Goal: Task Accomplishment & Management: Use online tool/utility

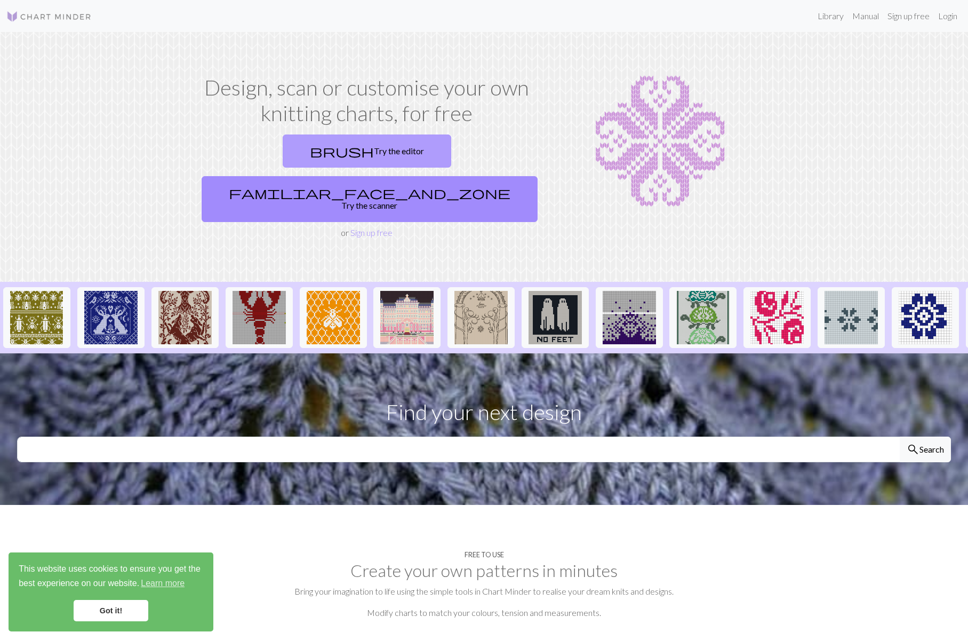
click at [295, 148] on link "brush Try the editor" at bounding box center [367, 150] width 169 height 33
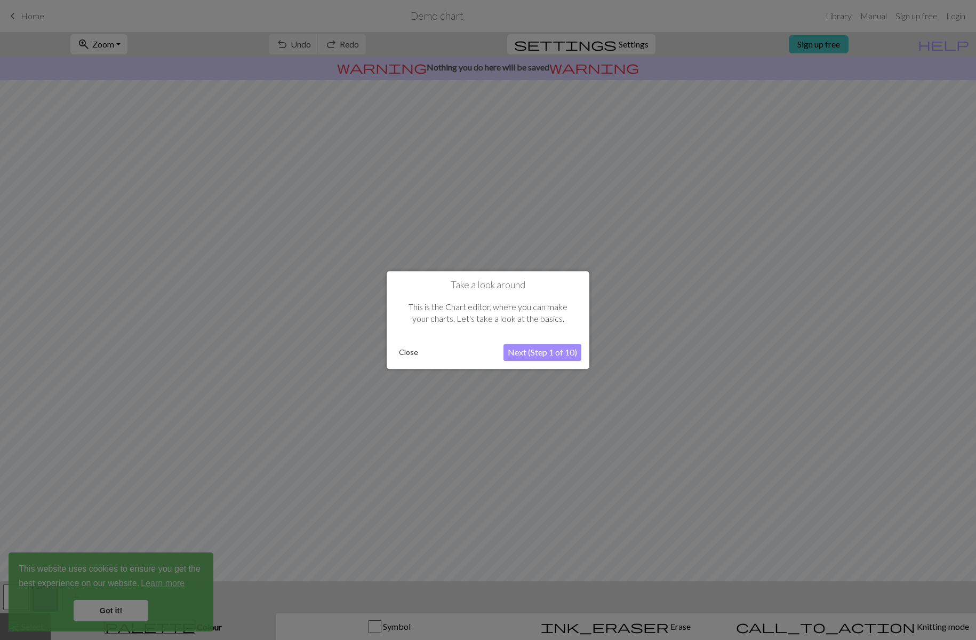
click at [107, 603] on div at bounding box center [488, 320] width 976 height 640
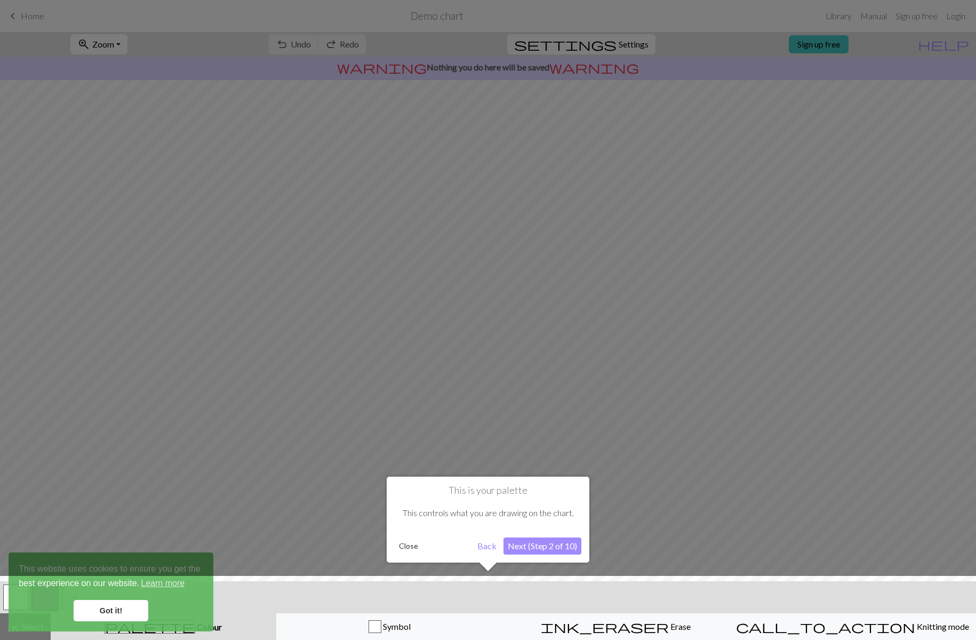
click at [543, 544] on button "Next (Step 2 of 10)" at bounding box center [543, 545] width 78 height 17
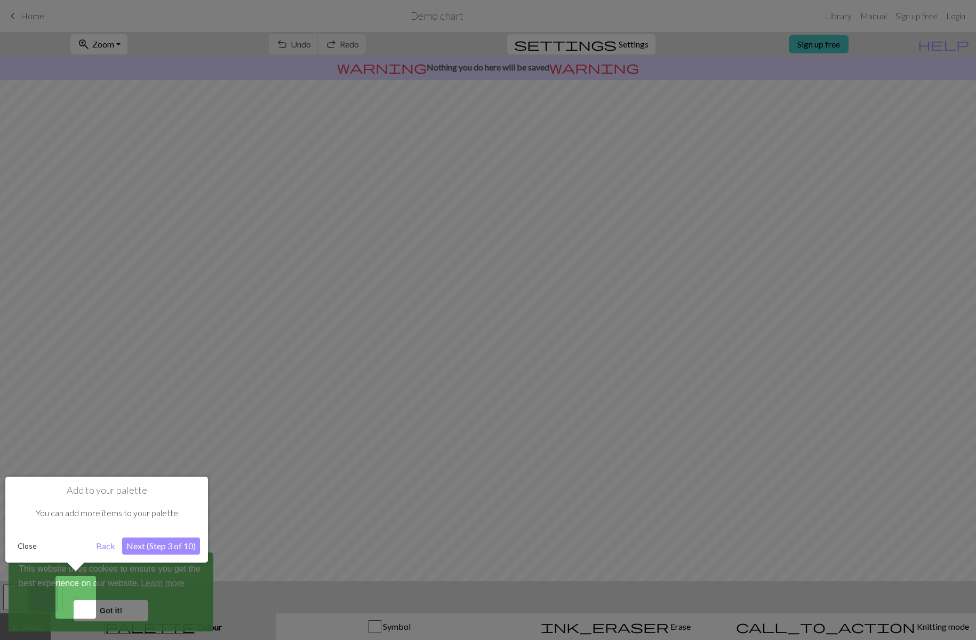
click at [147, 543] on button "Next (Step 3 of 10)" at bounding box center [161, 545] width 78 height 17
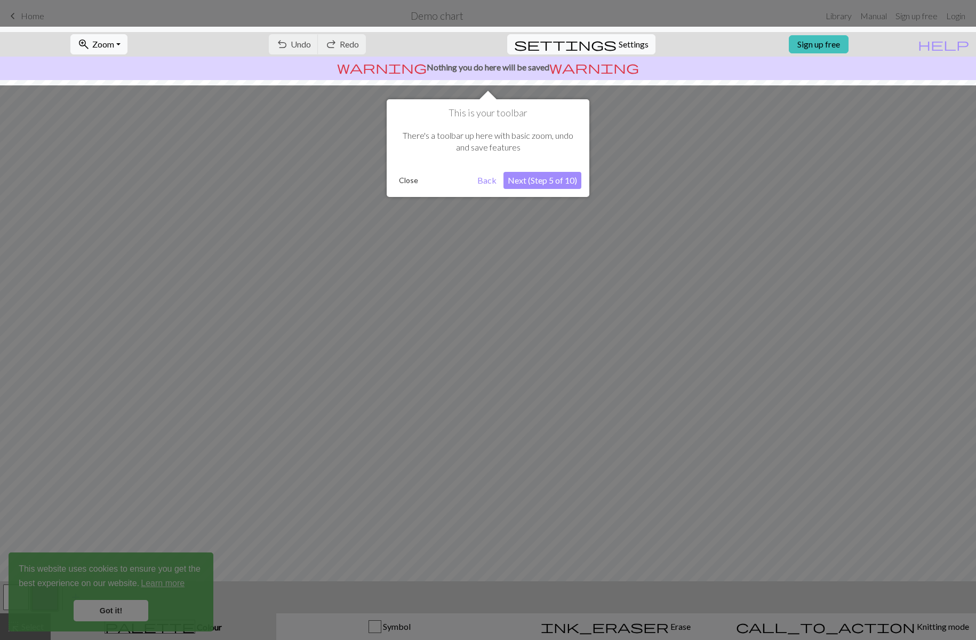
click at [529, 185] on button "Next (Step 5 of 10)" at bounding box center [543, 180] width 78 height 17
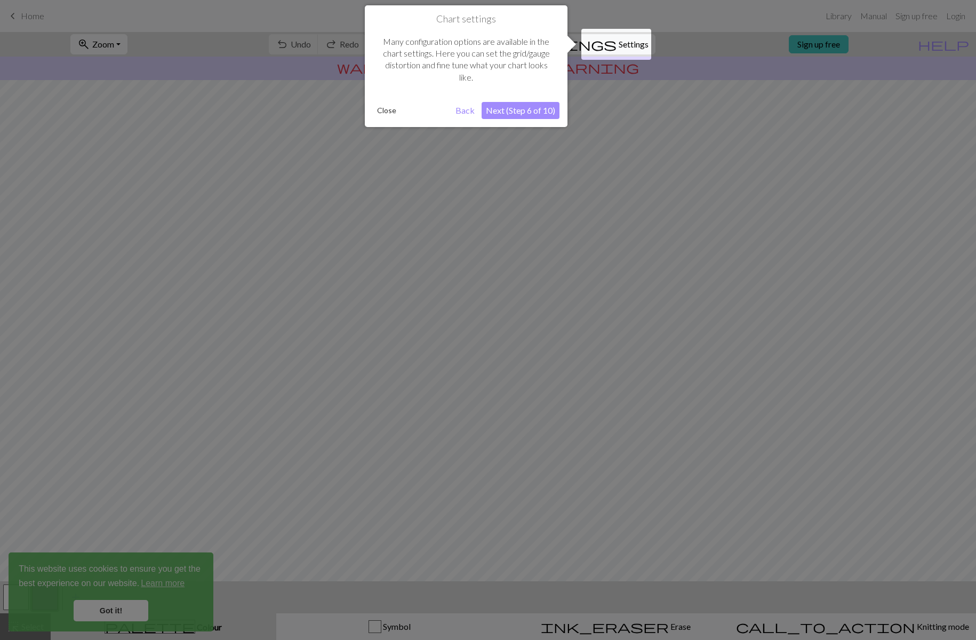
click at [523, 106] on button "Next (Step 6 of 10)" at bounding box center [521, 110] width 78 height 17
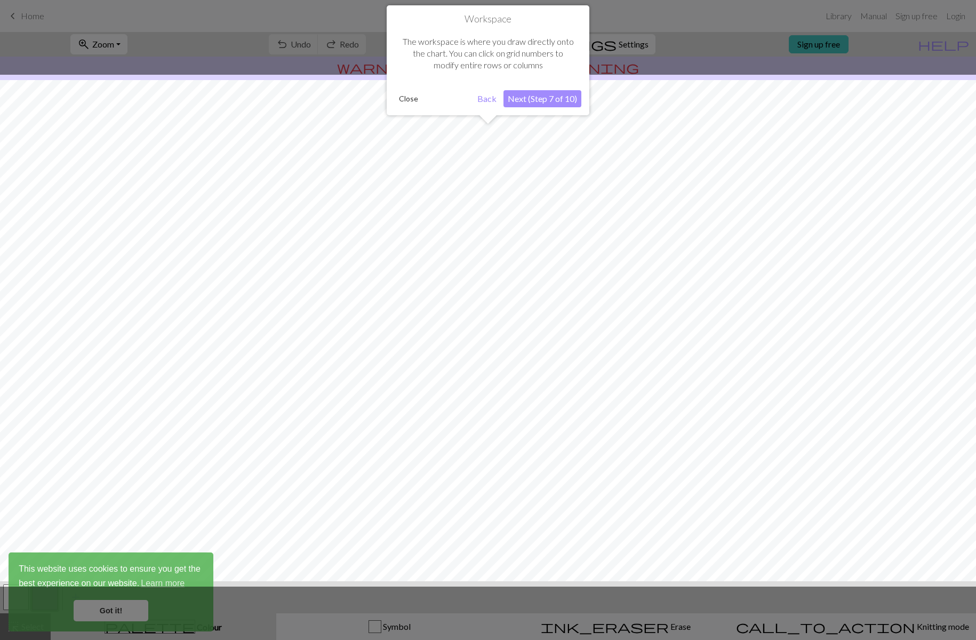
click at [555, 97] on button "Next (Step 7 of 10)" at bounding box center [543, 98] width 78 height 17
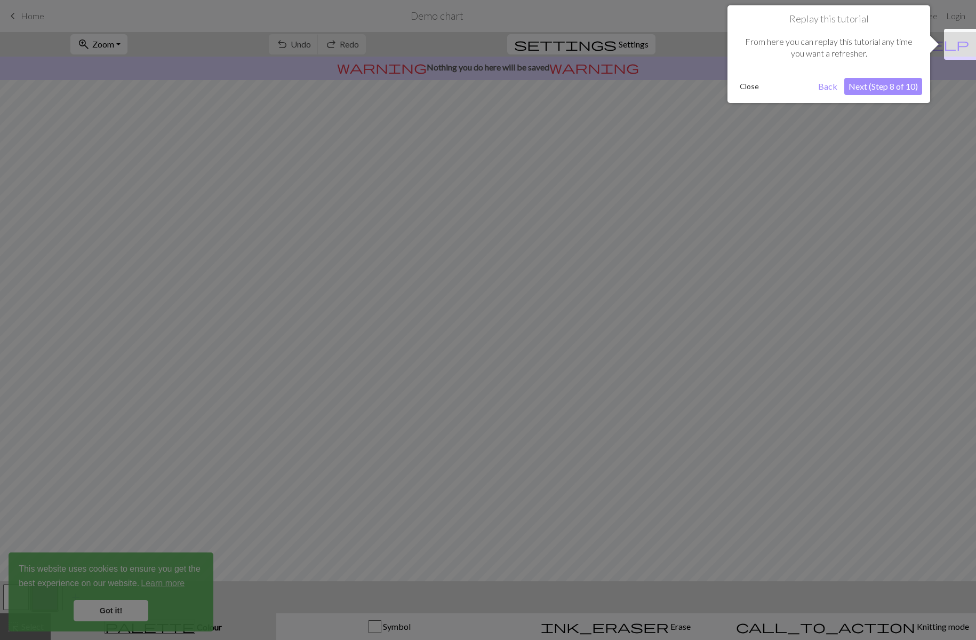
click at [858, 87] on button "Next (Step 8 of 10)" at bounding box center [883, 86] width 78 height 17
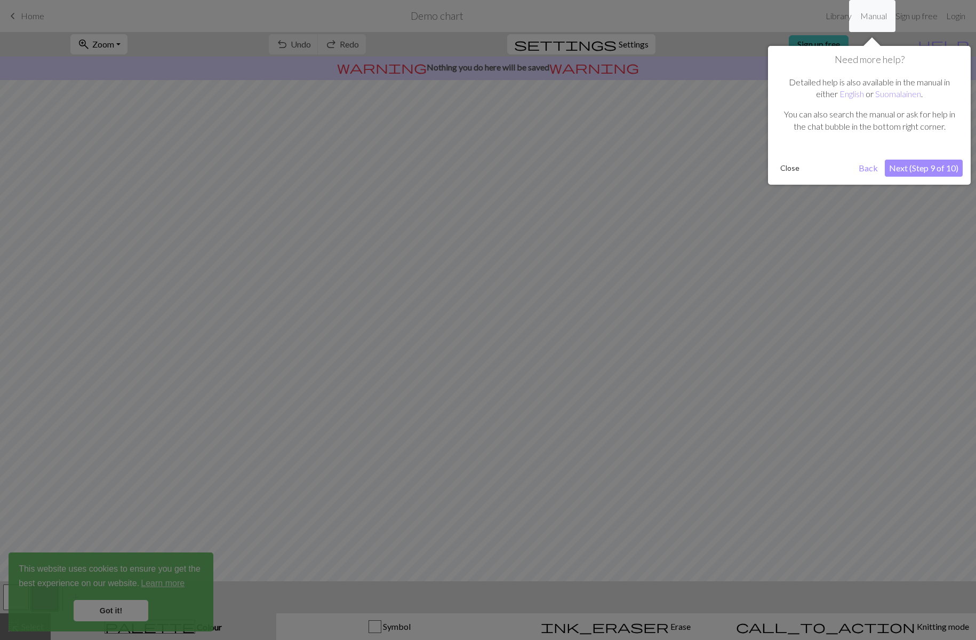
click at [921, 171] on button "Next (Step 9 of 10)" at bounding box center [924, 168] width 78 height 17
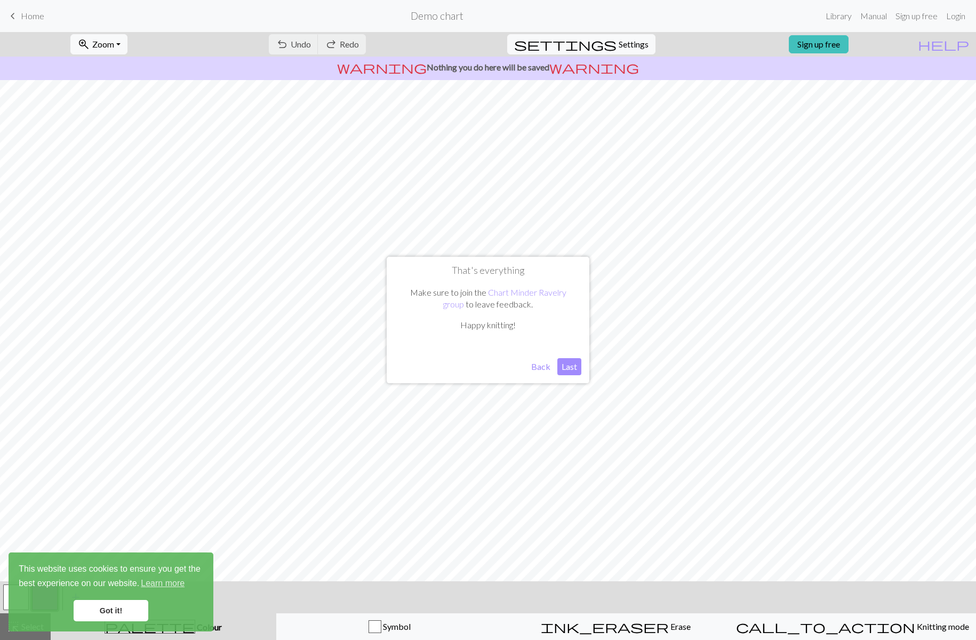
click at [577, 366] on button "Last" at bounding box center [569, 366] width 24 height 17
click at [117, 607] on link "Got it!" at bounding box center [111, 610] width 75 height 21
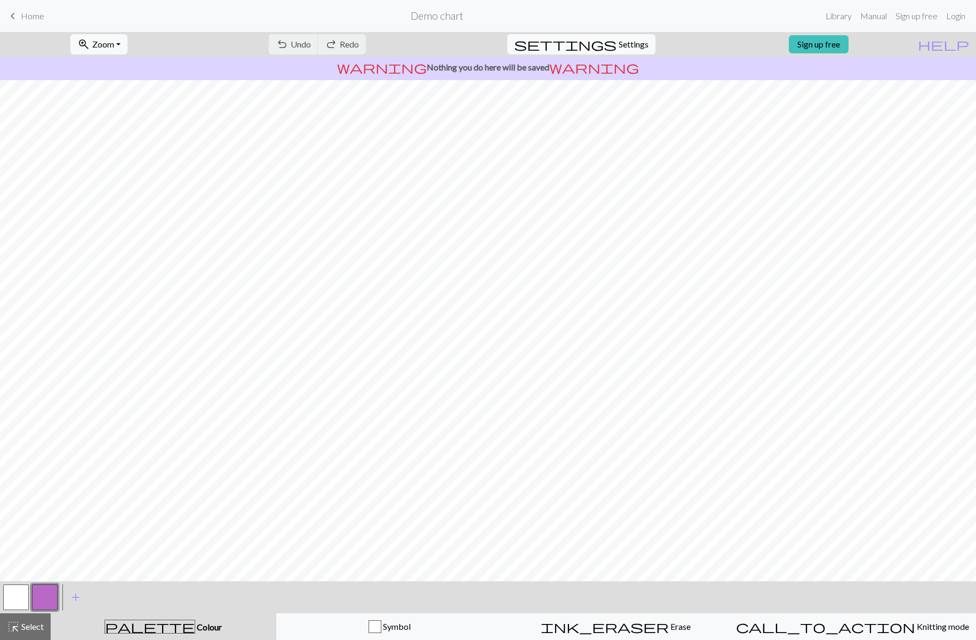
click at [195, 623] on span "Colour" at bounding box center [208, 626] width 27 height 10
click at [195, 628] on span "Colour" at bounding box center [208, 626] width 27 height 10
click at [79, 600] on span "add" at bounding box center [75, 596] width 13 height 15
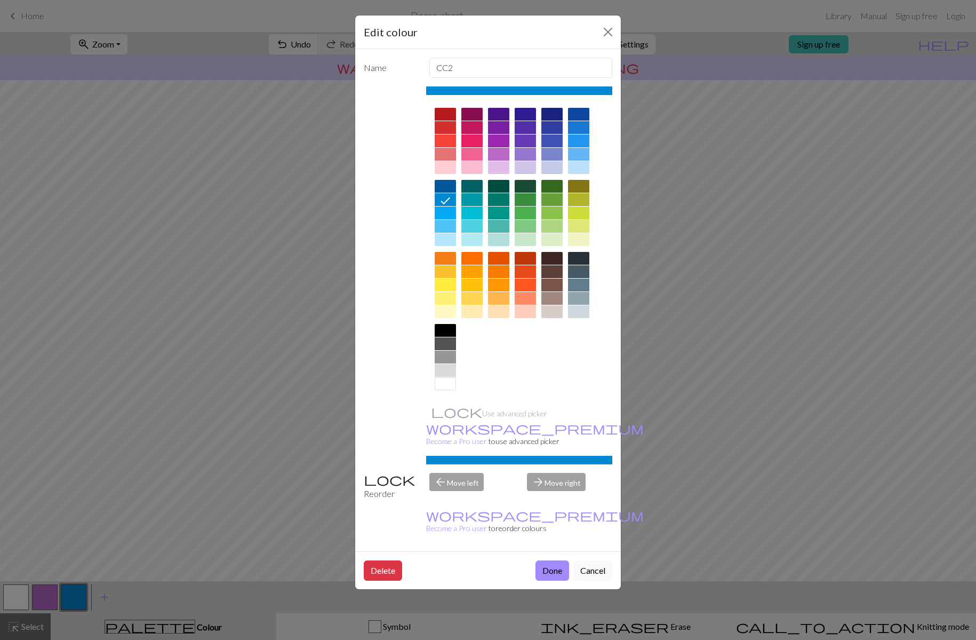
click at [571, 473] on div "arrow_forward Move right" at bounding box center [570, 486] width 98 height 27
click at [563, 560] on button "Done" at bounding box center [553, 570] width 34 height 20
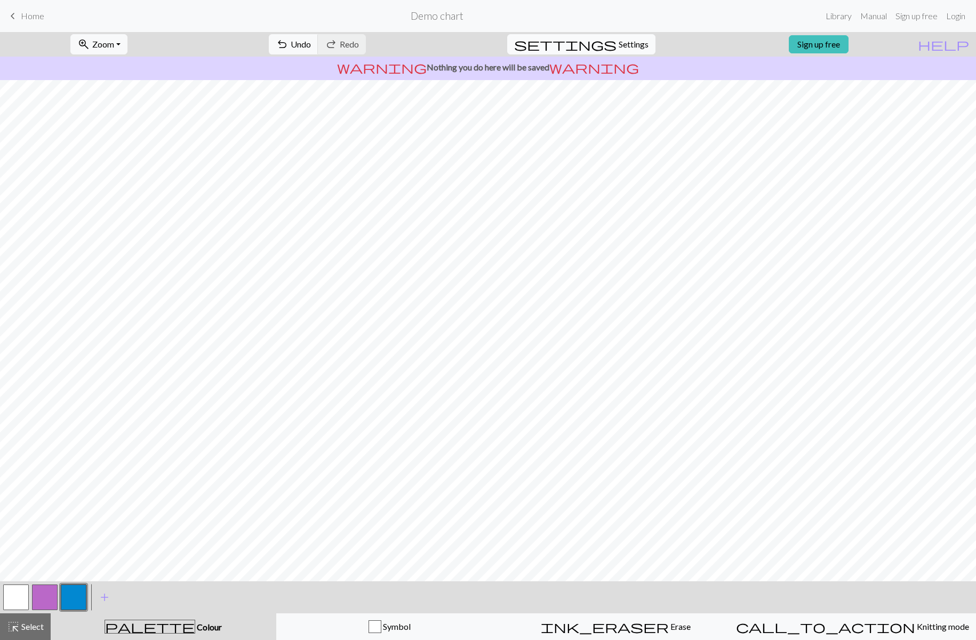
click at [628, 48] on span "Settings" at bounding box center [634, 44] width 30 height 13
select select "aran"
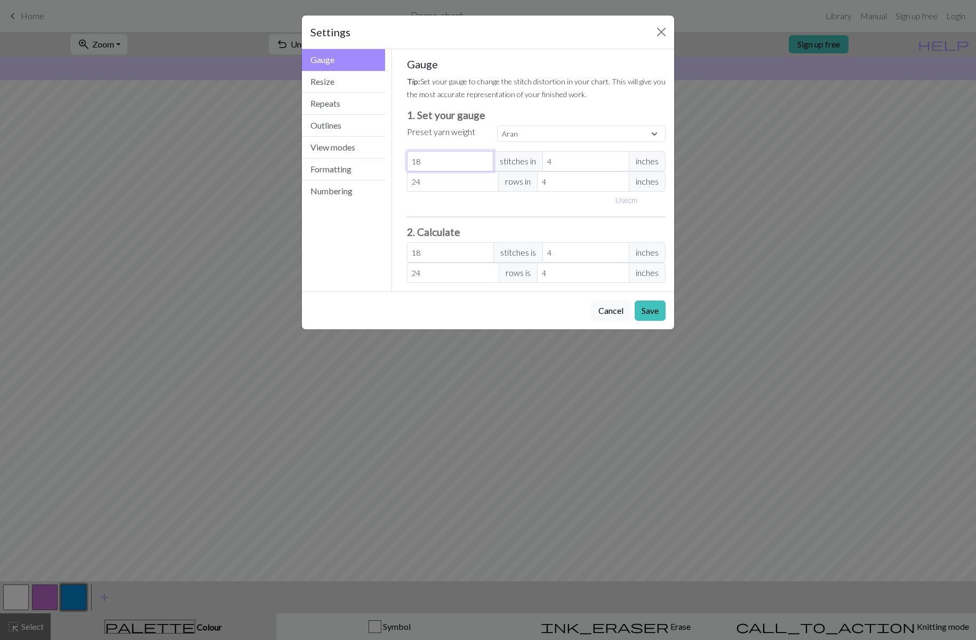
type input "19"
click at [484, 160] on input "19" at bounding box center [450, 161] width 87 height 20
click at [322, 81] on button "Resize" at bounding box center [343, 82] width 83 height 22
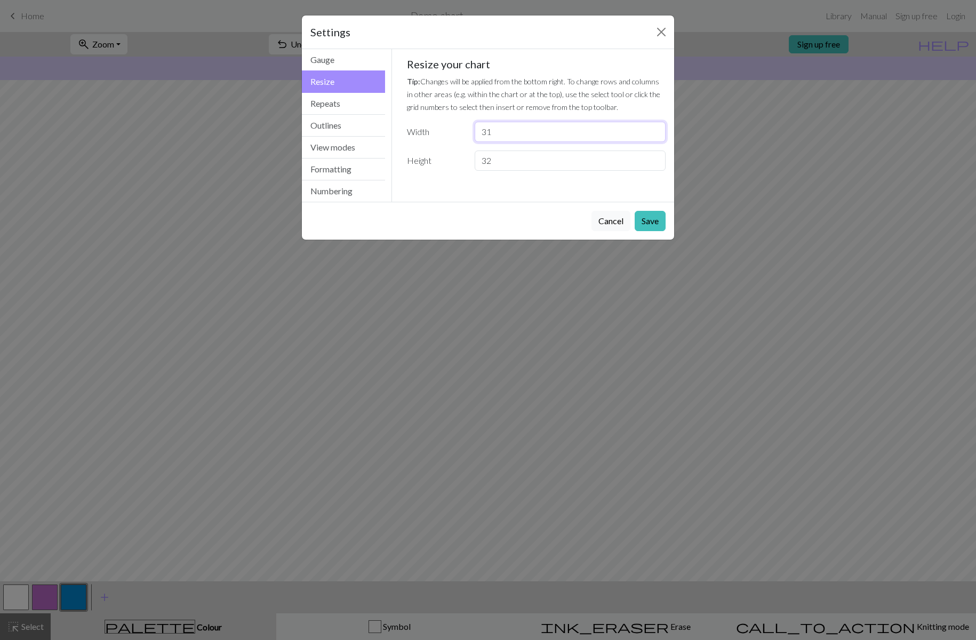
click at [655, 130] on input "31" at bounding box center [570, 132] width 191 height 20
click at [655, 130] on input "32" at bounding box center [570, 132] width 191 height 20
click at [655, 130] on input "33" at bounding box center [570, 132] width 191 height 20
click at [655, 130] on input "34" at bounding box center [570, 132] width 191 height 20
click at [655, 130] on input "35" at bounding box center [570, 132] width 191 height 20
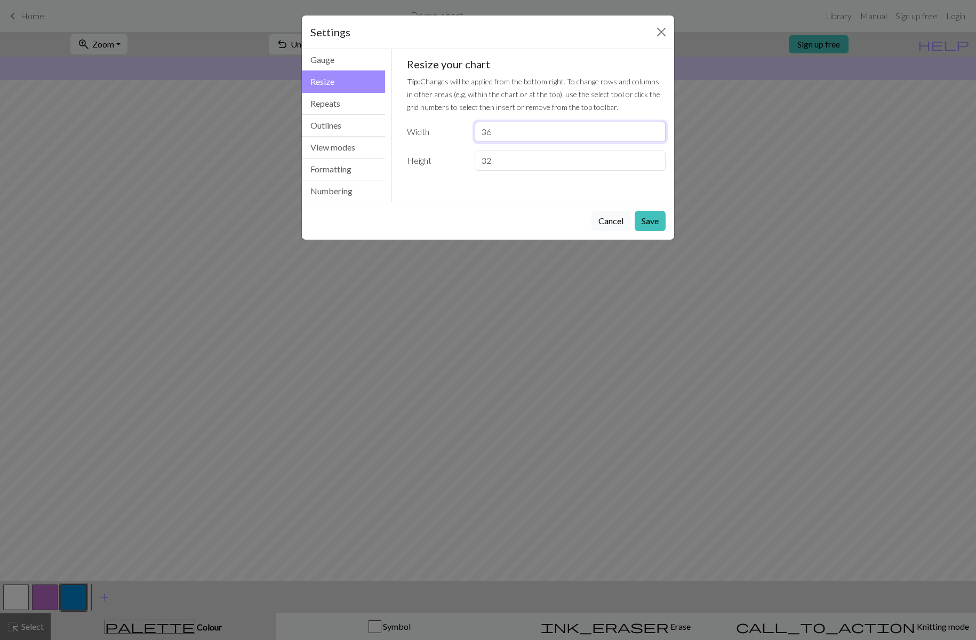
click at [655, 130] on input "36" at bounding box center [570, 132] width 191 height 20
click at [655, 130] on input "37" at bounding box center [570, 132] width 191 height 20
click at [655, 130] on input "38" at bounding box center [570, 132] width 191 height 20
click at [655, 130] on input "39" at bounding box center [570, 132] width 191 height 20
click at [655, 130] on input "40" at bounding box center [570, 132] width 191 height 20
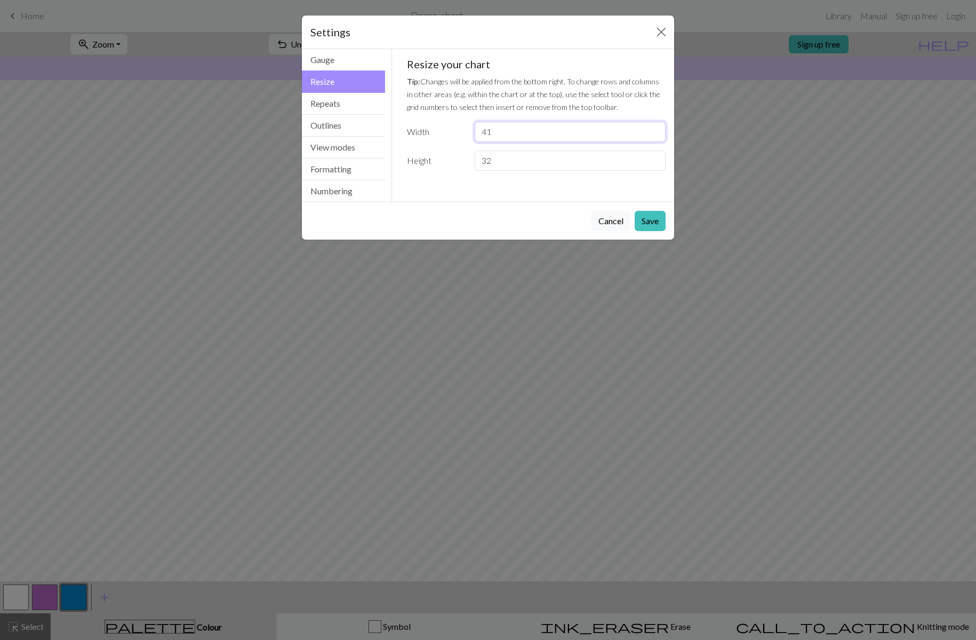
click at [655, 130] on input "41" at bounding box center [570, 132] width 191 height 20
click at [655, 130] on input "42" at bounding box center [570, 132] width 191 height 20
click at [655, 130] on input "43" at bounding box center [570, 132] width 191 height 20
click at [655, 130] on input "44" at bounding box center [570, 132] width 191 height 20
click at [655, 130] on input "45" at bounding box center [570, 132] width 191 height 20
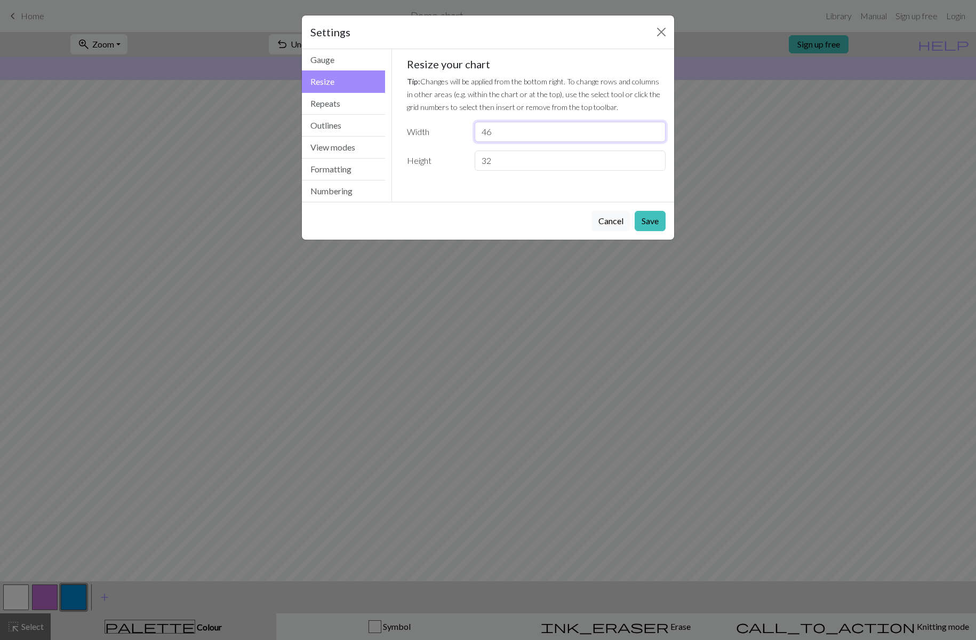
click at [655, 130] on input "46" at bounding box center [570, 132] width 191 height 20
click at [655, 130] on input "47" at bounding box center [570, 132] width 191 height 20
click at [655, 130] on input "48" at bounding box center [570, 132] width 191 height 20
click at [655, 130] on input "49" at bounding box center [570, 132] width 191 height 20
click at [655, 130] on input "50" at bounding box center [570, 132] width 191 height 20
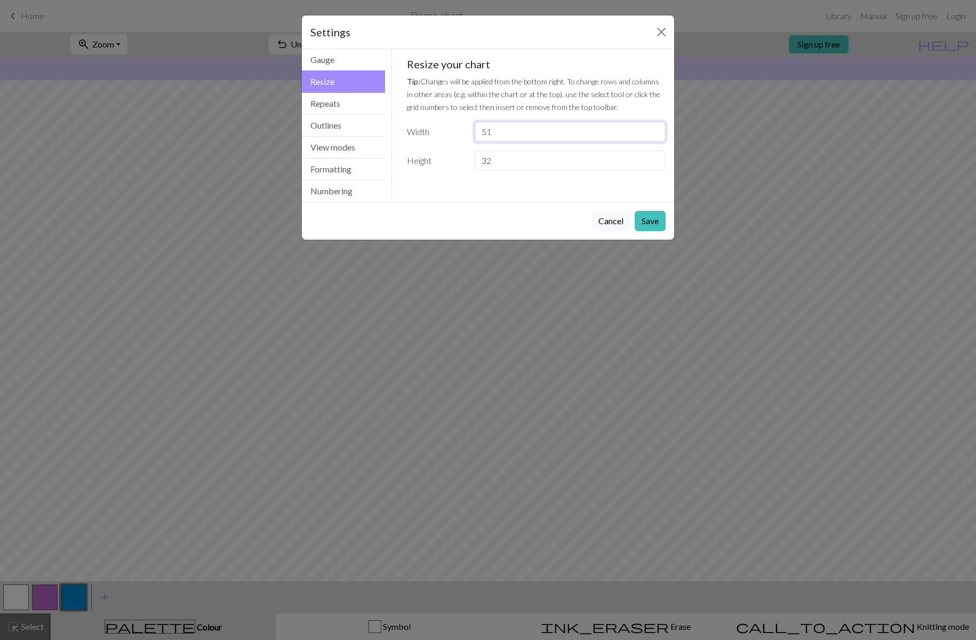
click at [655, 130] on input "51" at bounding box center [570, 132] width 191 height 20
click at [657, 130] on input "52" at bounding box center [570, 132] width 191 height 20
click at [657, 130] on input "53" at bounding box center [570, 132] width 191 height 20
click at [657, 130] on input "54" at bounding box center [570, 132] width 191 height 20
click at [657, 130] on input "63" at bounding box center [570, 132] width 191 height 20
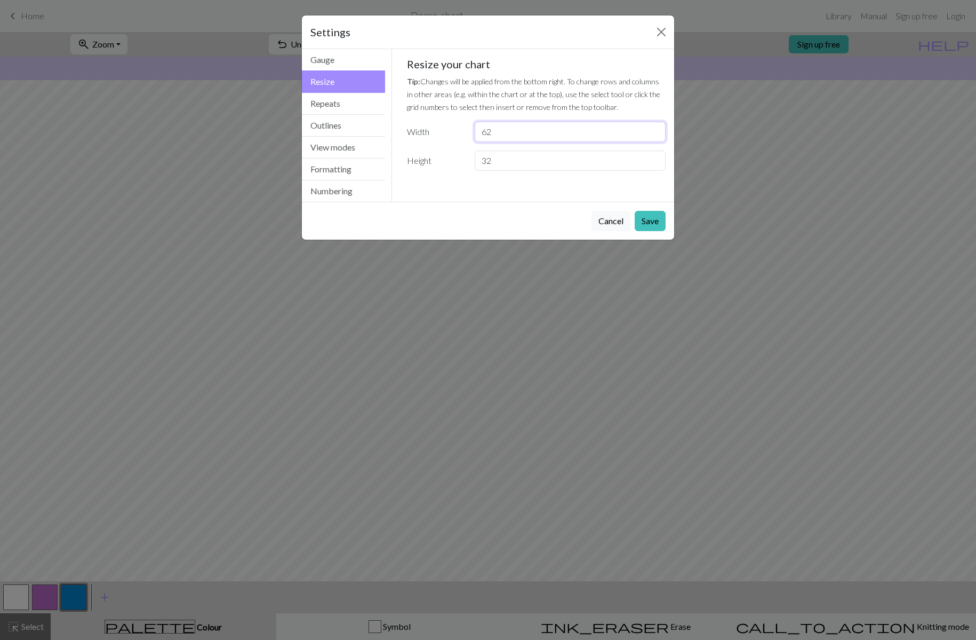
click at [655, 132] on input "62" at bounding box center [570, 132] width 191 height 20
click at [655, 133] on input "61" at bounding box center [570, 132] width 191 height 20
type input "60"
click at [654, 133] on input "60" at bounding box center [570, 132] width 191 height 20
click at [653, 159] on input "57" at bounding box center [570, 160] width 191 height 20
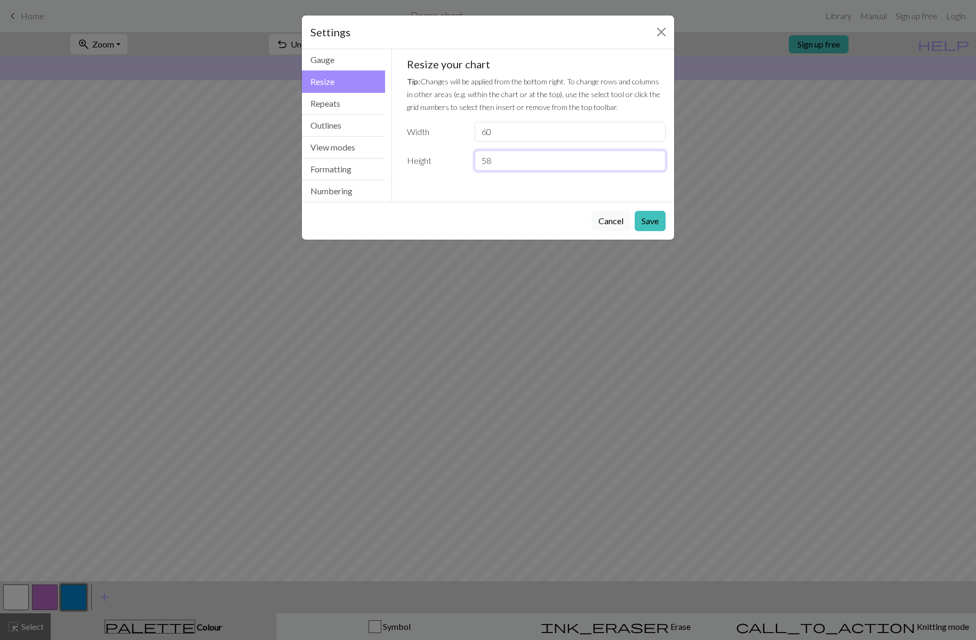
click at [653, 159] on input "58" at bounding box center [570, 160] width 191 height 20
click at [653, 159] on input "59" at bounding box center [570, 160] width 191 height 20
type input "60"
click at [653, 159] on input "60" at bounding box center [570, 160] width 191 height 20
click at [345, 106] on button "Repeats" at bounding box center [343, 104] width 83 height 22
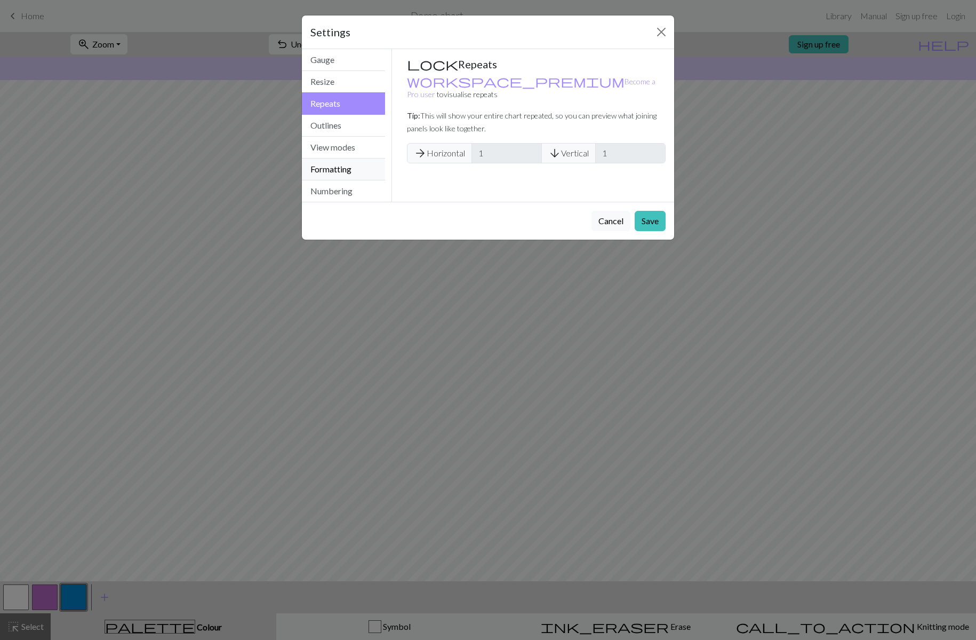
click at [341, 166] on button "Formatting" at bounding box center [343, 169] width 83 height 22
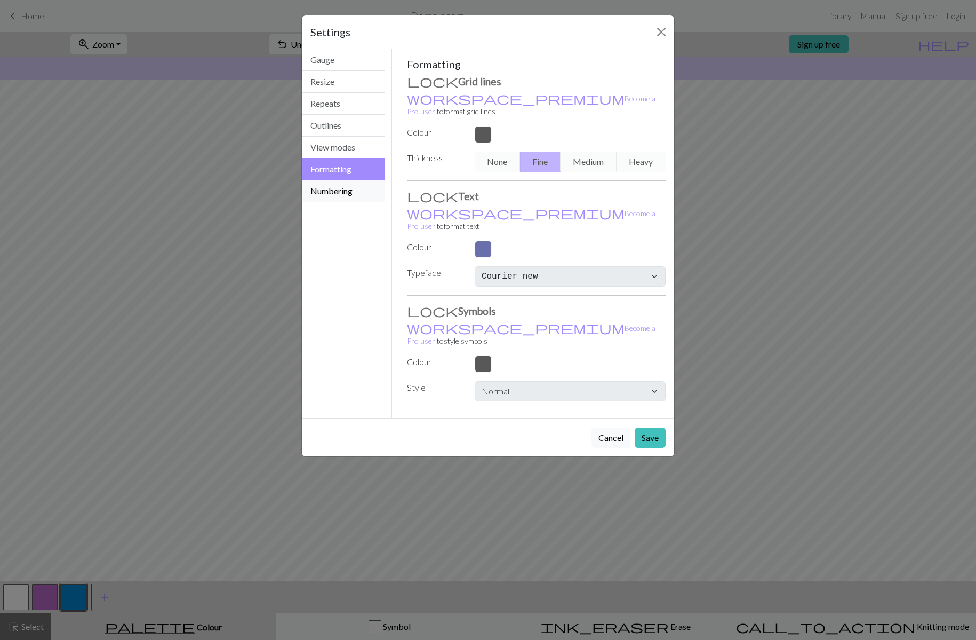
click at [363, 194] on button "Numbering" at bounding box center [343, 190] width 83 height 21
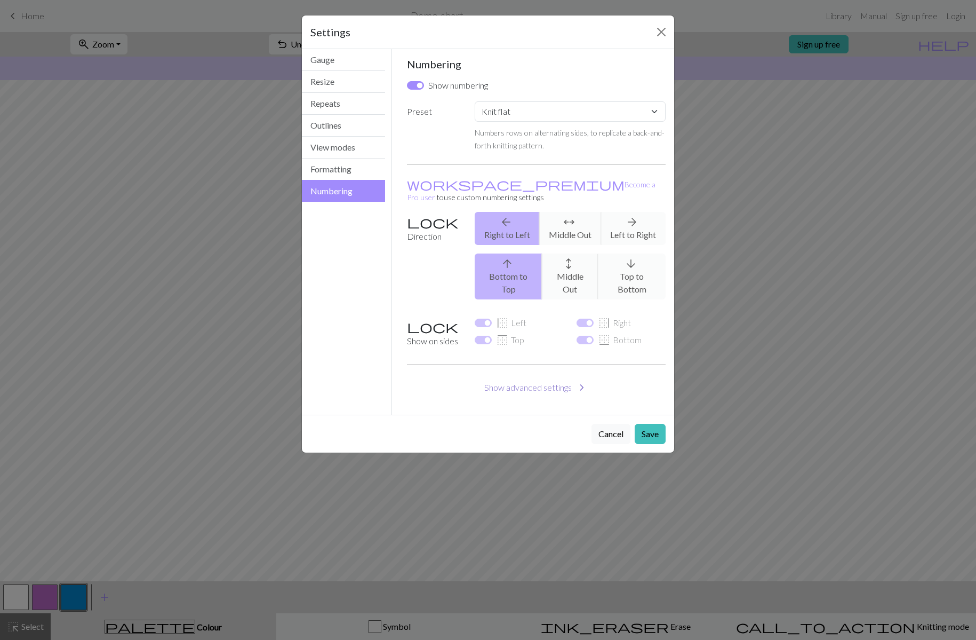
click at [557, 377] on button "Show advanced settings chevron_right" at bounding box center [536, 387] width 259 height 20
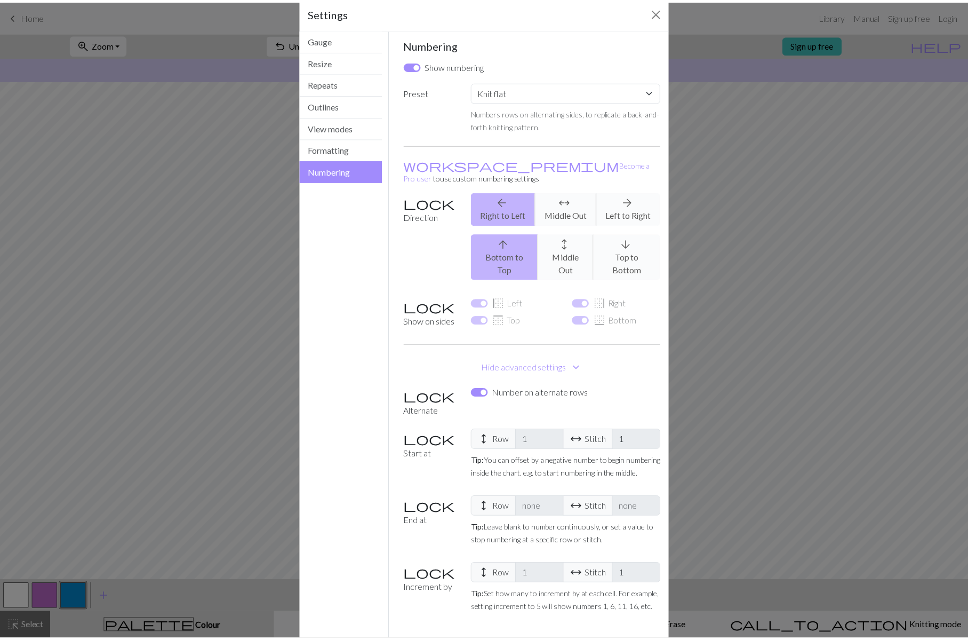
scroll to position [35, 0]
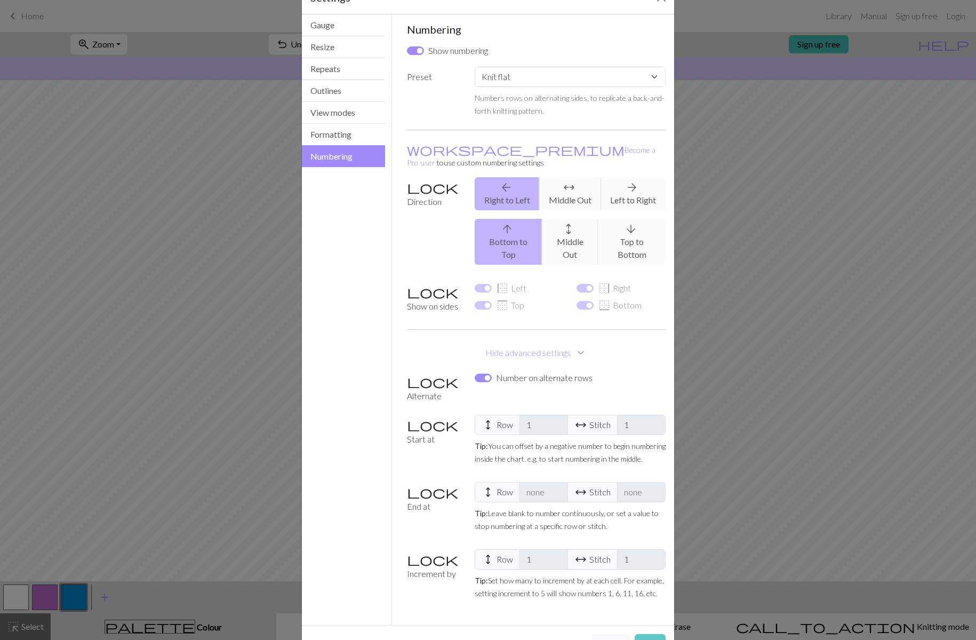
click at [653, 634] on button "Save" at bounding box center [650, 644] width 31 height 20
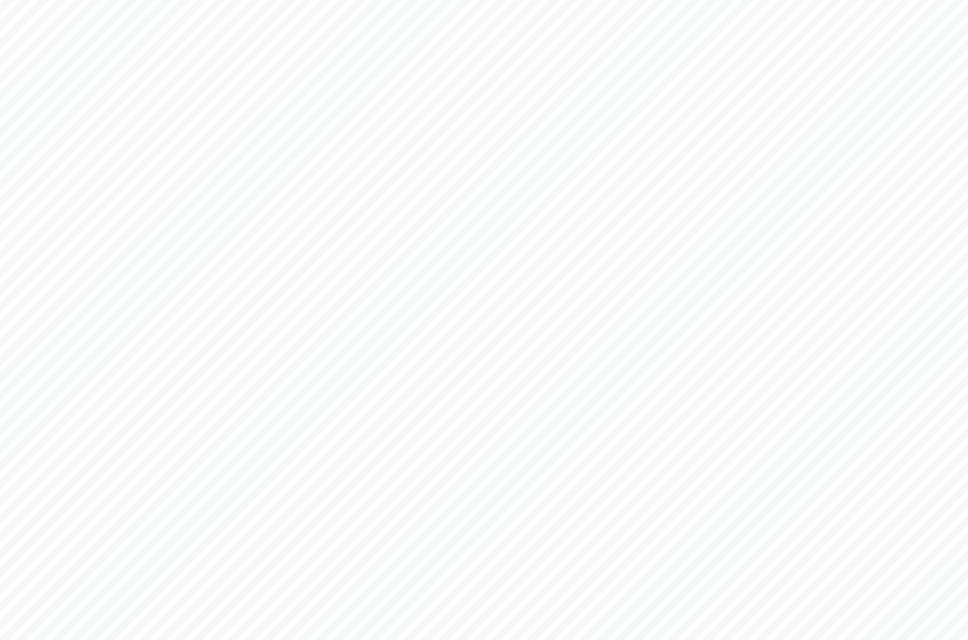
scroll to position [187, 0]
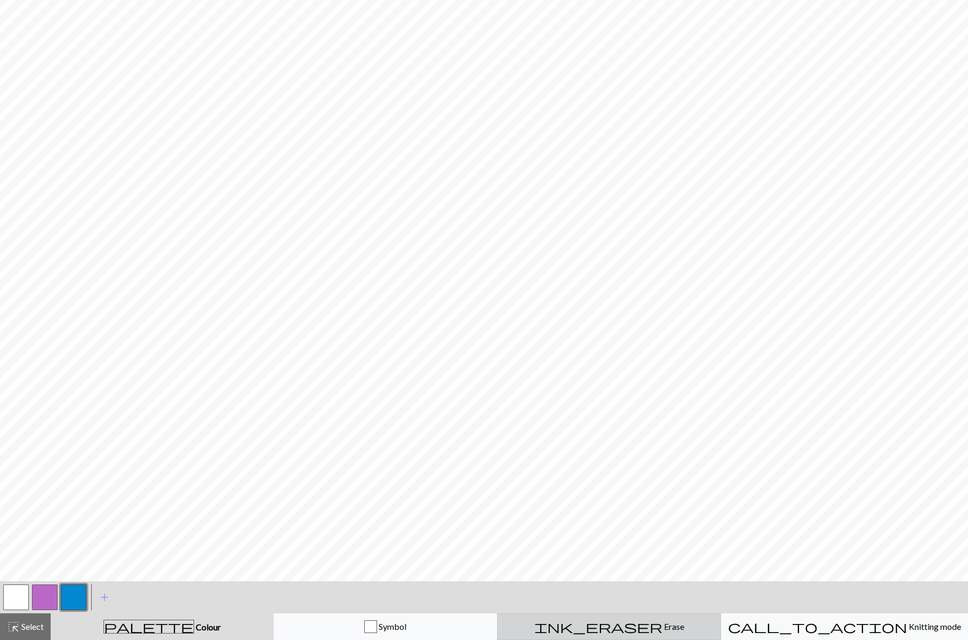
click at [612, 627] on span "ink_eraser" at bounding box center [599, 626] width 128 height 15
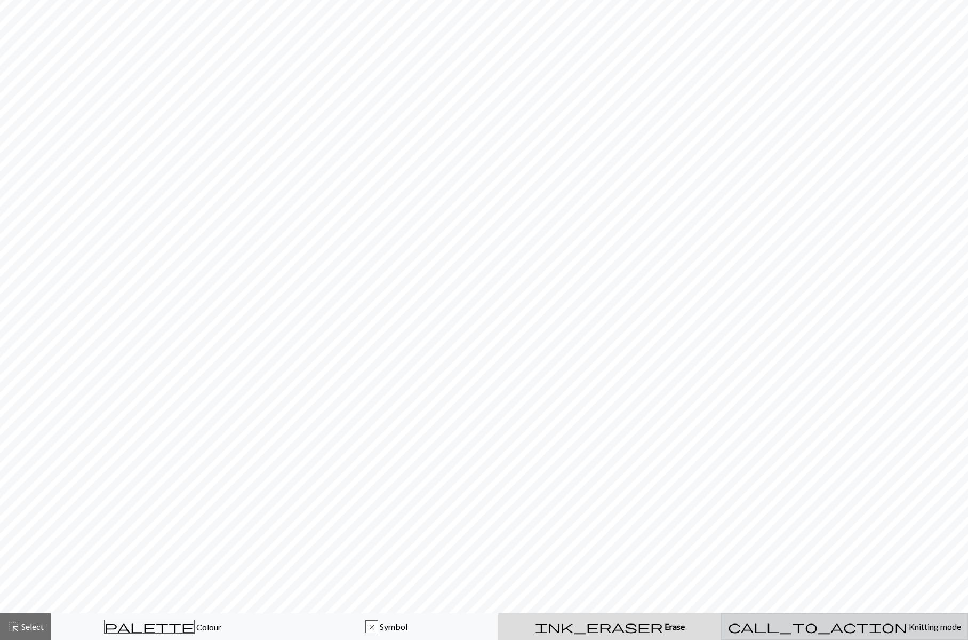
click at [907, 631] on span "Knitting mode" at bounding box center [934, 626] width 54 height 10
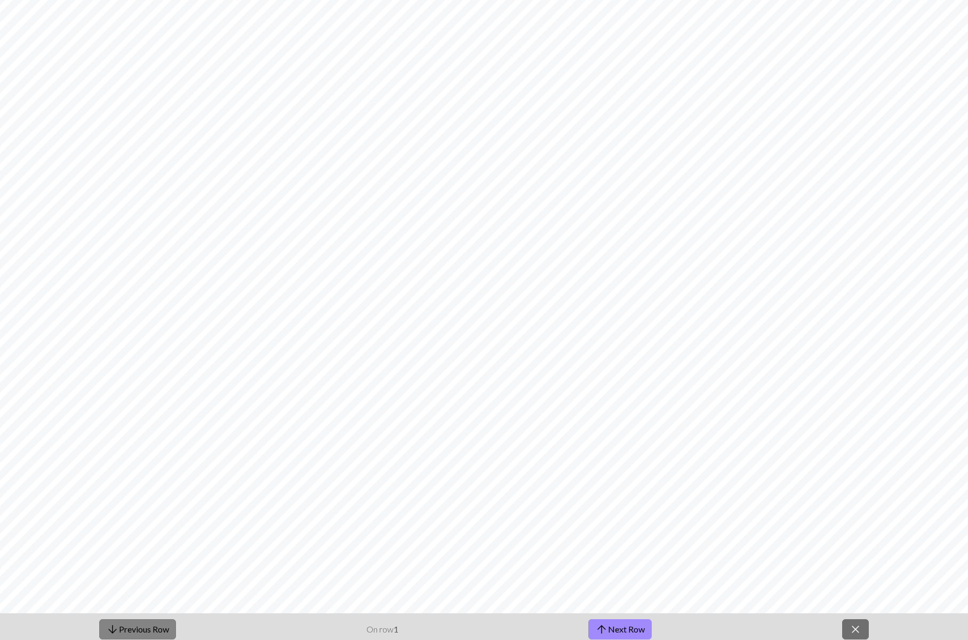
click at [134, 631] on button "arrow_downward Previous Row" at bounding box center [137, 629] width 77 height 20
click at [621, 632] on button "arrow_upward Next Row" at bounding box center [619, 629] width 63 height 20
click at [620, 634] on button "arrow_upward Next Row" at bounding box center [619, 629] width 63 height 20
click at [610, 631] on button "arrow_upward Next Row" at bounding box center [619, 629] width 63 height 20
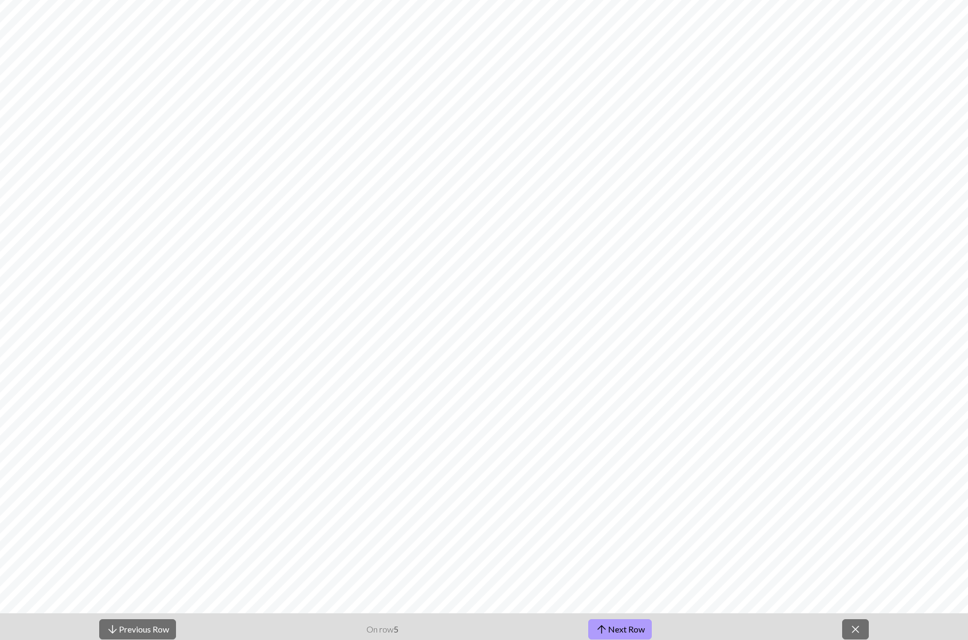
click at [610, 631] on button "arrow_upward Next Row" at bounding box center [619, 629] width 63 height 20
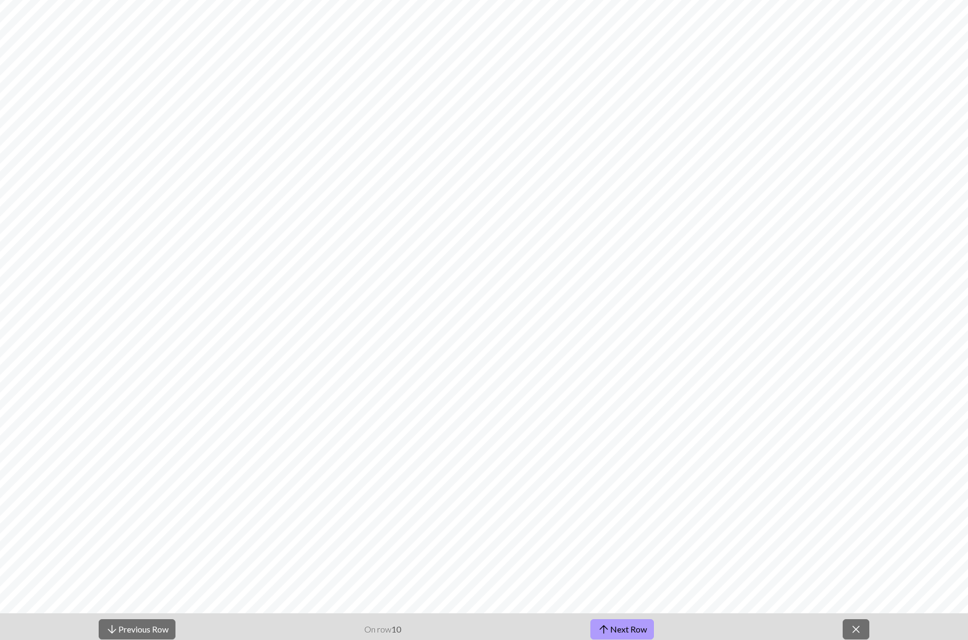
click at [610, 631] on span "arrow_upward" at bounding box center [603, 628] width 13 height 15
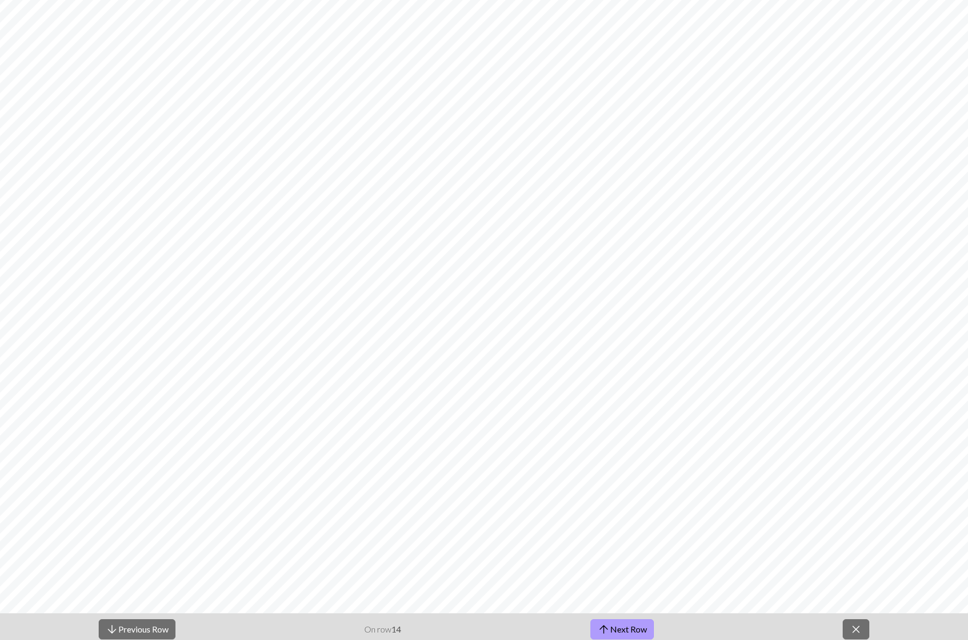
click at [610, 631] on span "arrow_upward" at bounding box center [603, 628] width 13 height 15
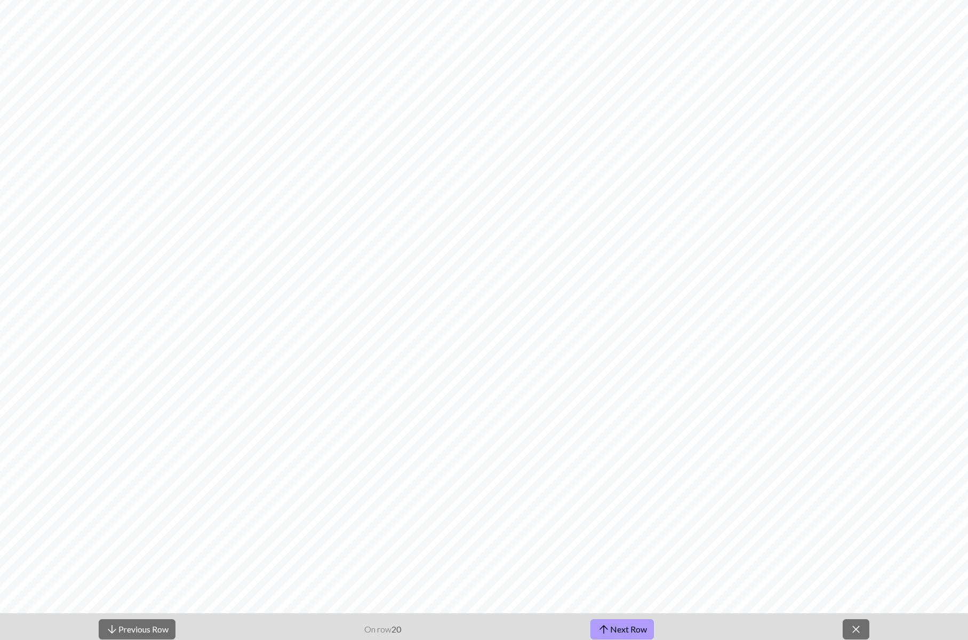
click at [610, 630] on span "arrow_upward" at bounding box center [603, 628] width 13 height 15
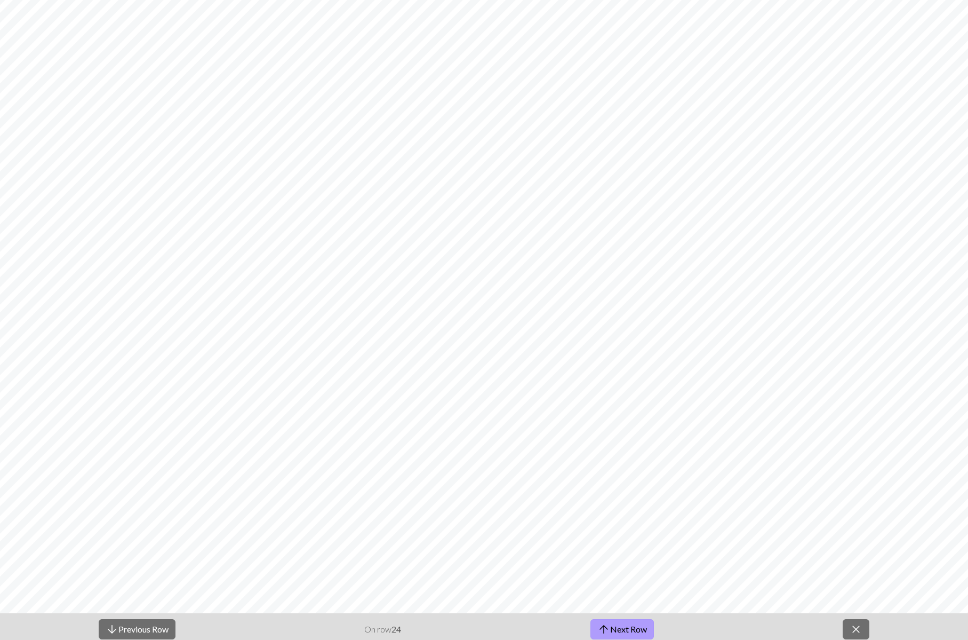
click at [610, 630] on span "arrow_upward" at bounding box center [603, 628] width 13 height 15
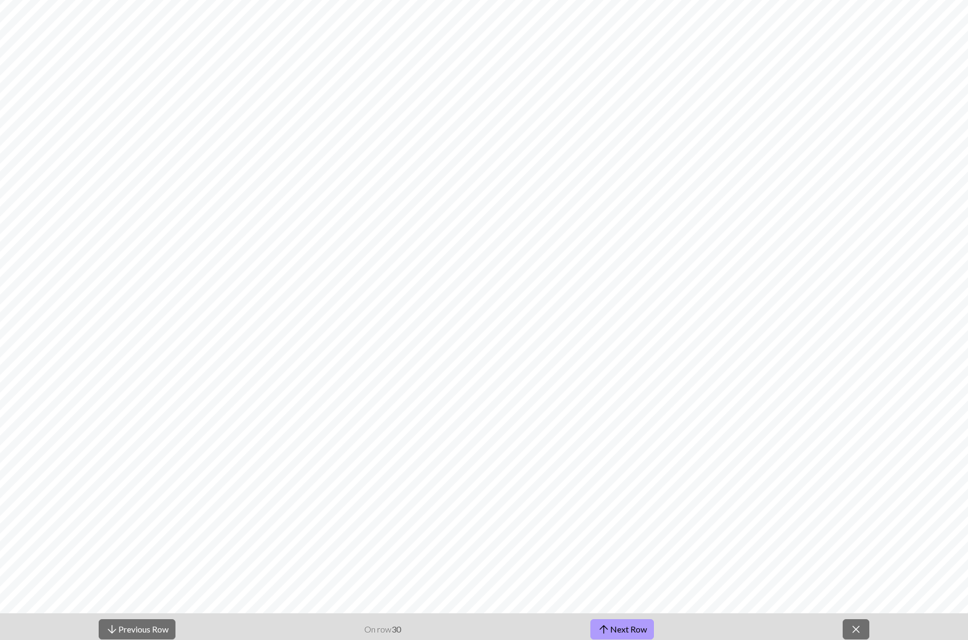
click at [610, 630] on span "arrow_upward" at bounding box center [603, 628] width 13 height 15
click at [143, 635] on button "arrow_downward Previous Row" at bounding box center [137, 629] width 77 height 20
click at [850, 633] on span "close" at bounding box center [856, 628] width 13 height 15
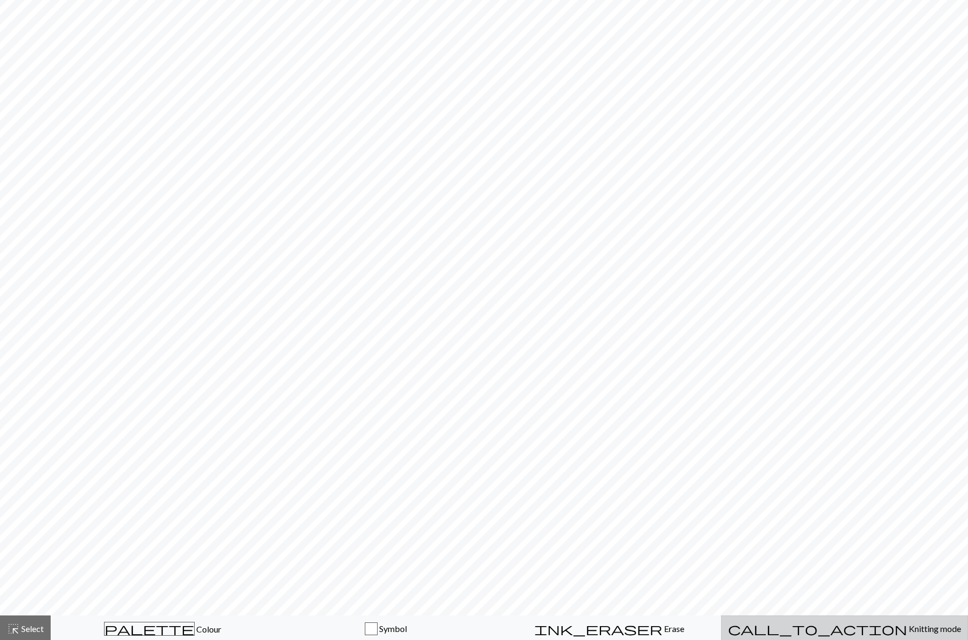
scroll to position [0, 0]
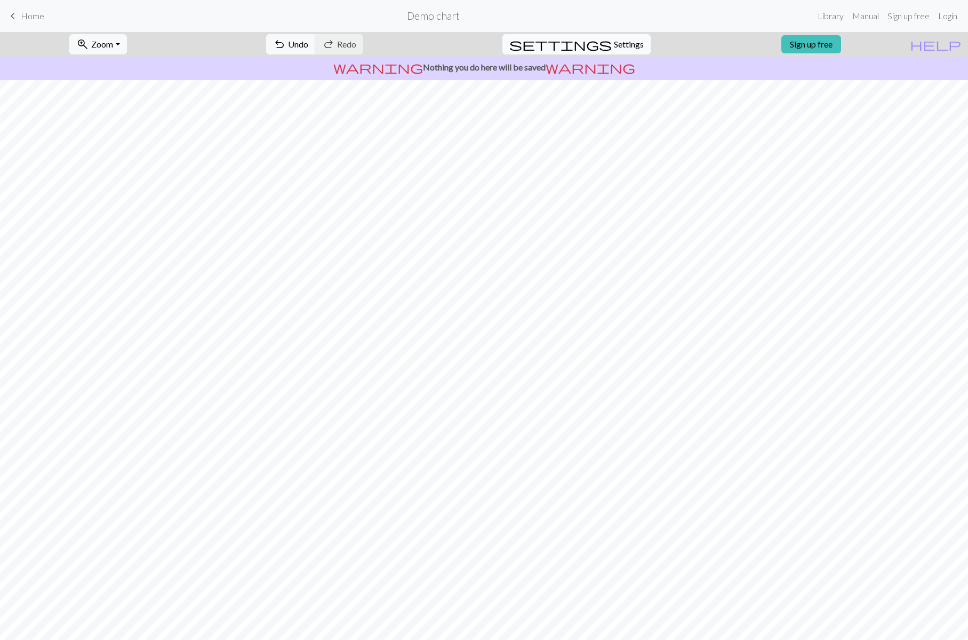
click at [616, 45] on span "Settings" at bounding box center [629, 44] width 30 height 13
select select "flat"
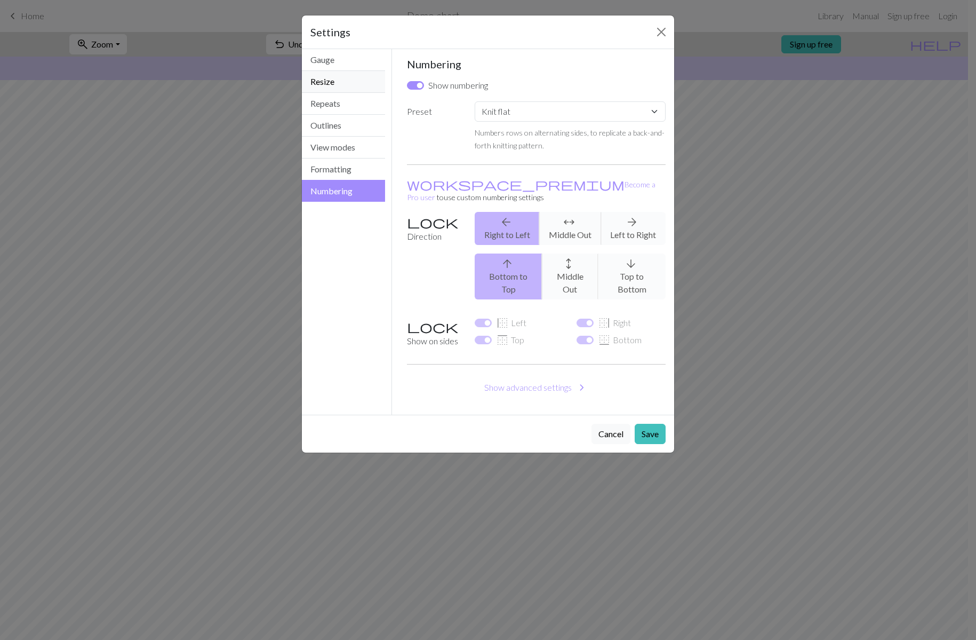
click at [336, 85] on button "Resize" at bounding box center [343, 82] width 83 height 22
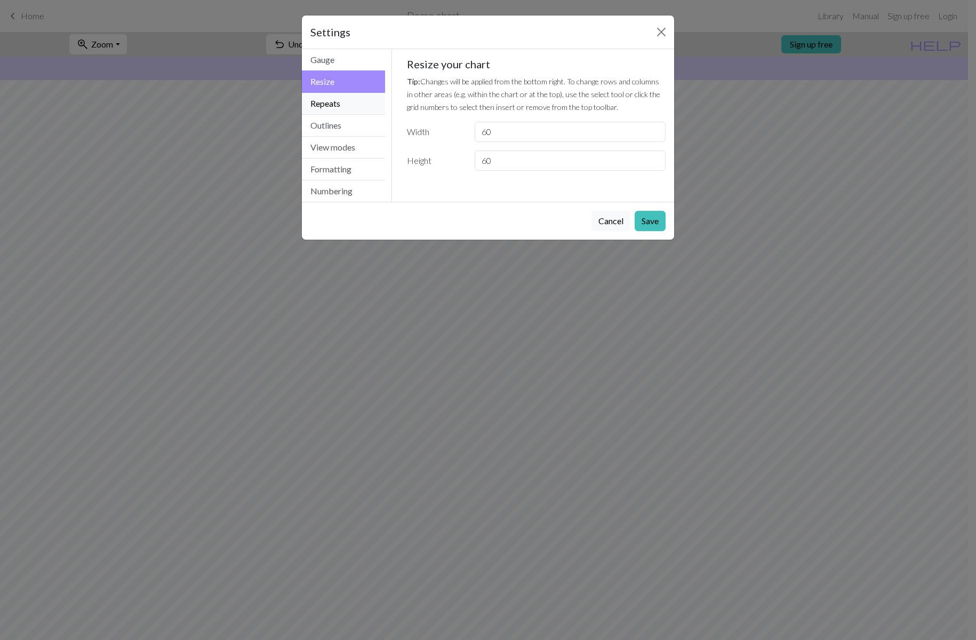
click at [335, 106] on button "Repeats" at bounding box center [343, 104] width 83 height 22
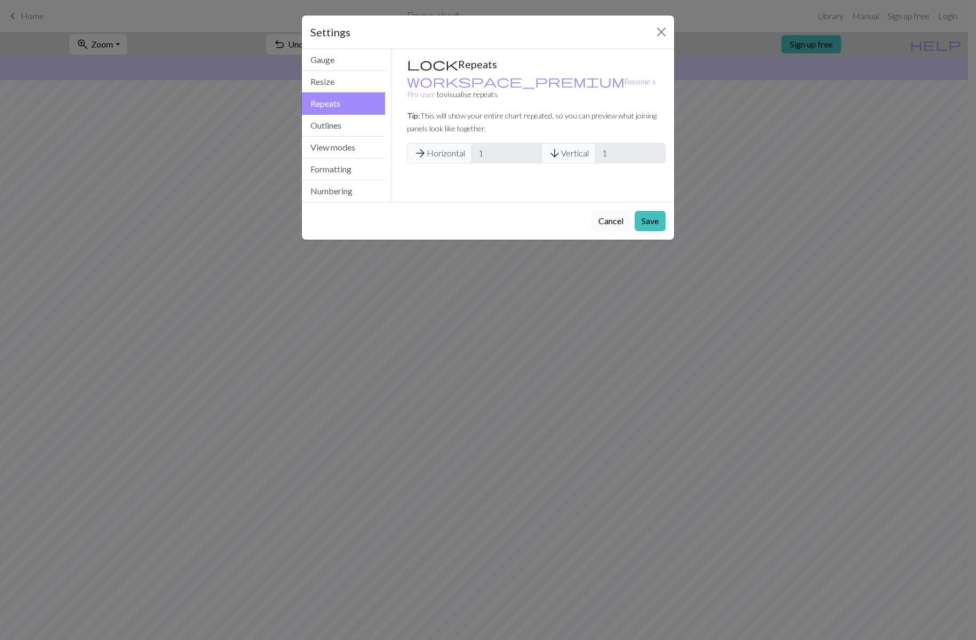
click at [436, 143] on span "arrow_forward Horizontal" at bounding box center [439, 153] width 65 height 20
click at [328, 125] on button "Outlines" at bounding box center [343, 126] width 83 height 22
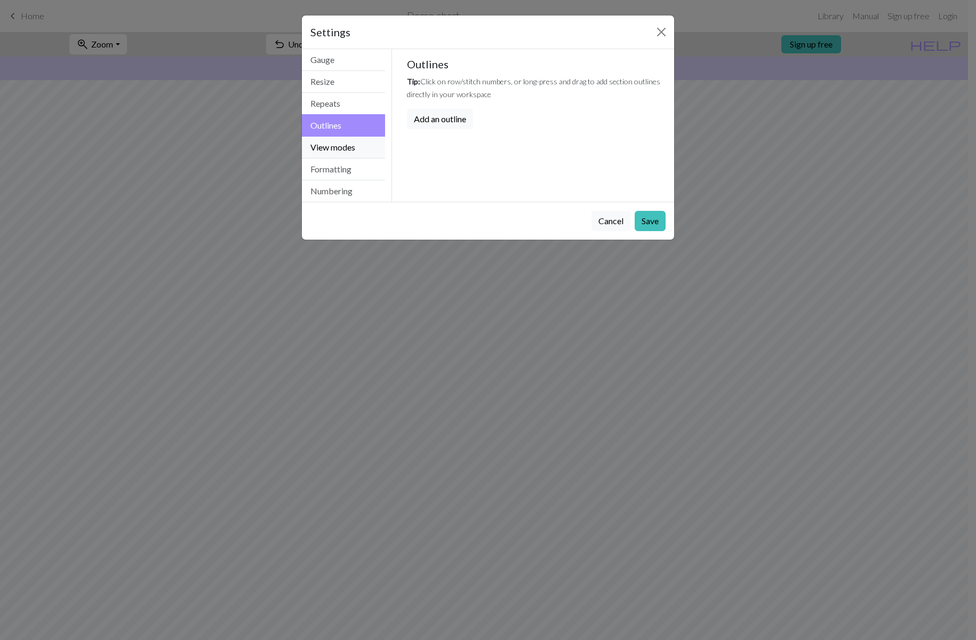
click at [347, 145] on button "View modes" at bounding box center [343, 148] width 83 height 22
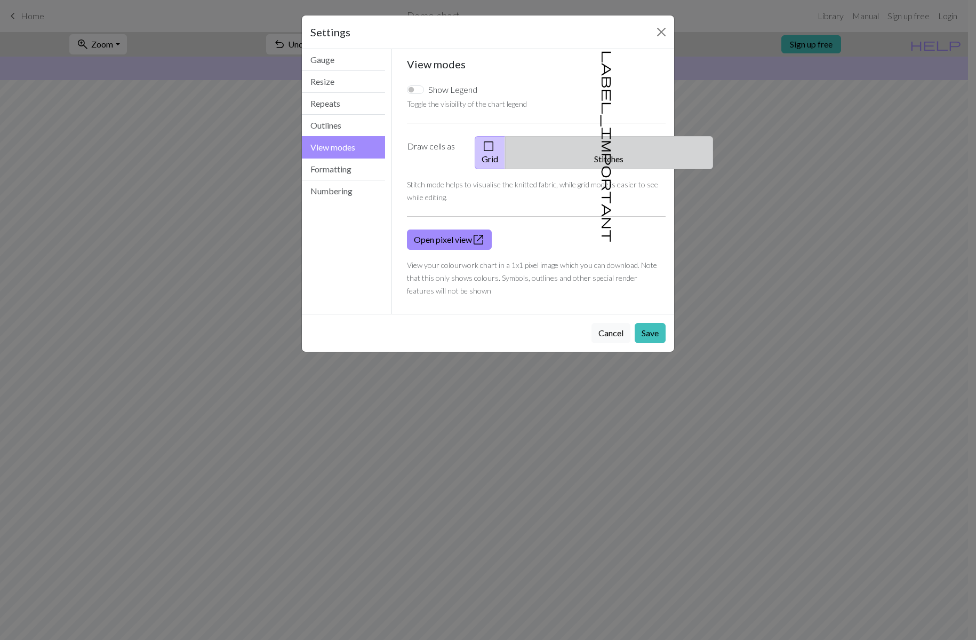
click at [613, 151] on button "label_important Stitches" at bounding box center [609, 152] width 208 height 33
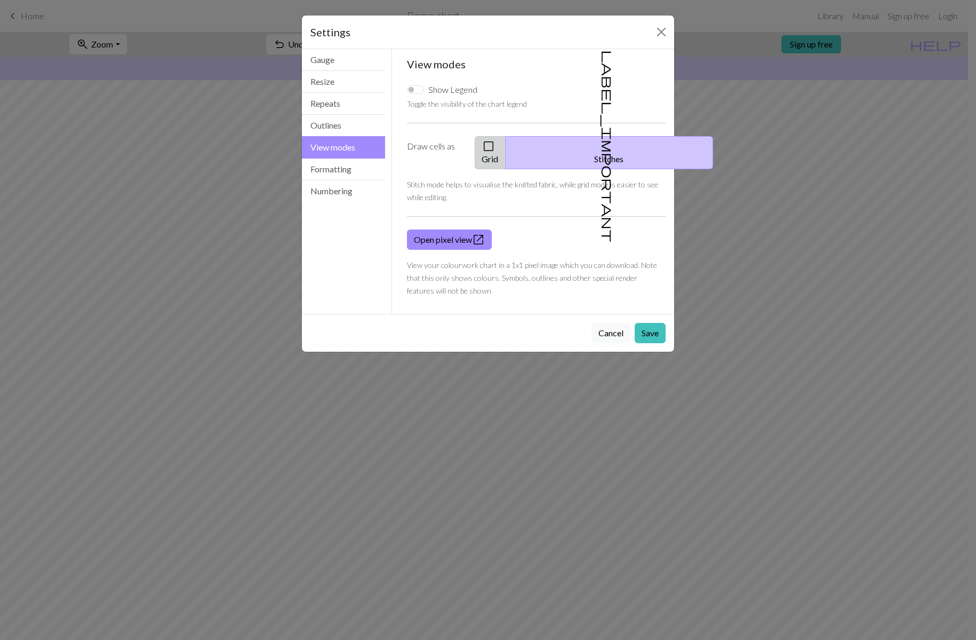
click at [506, 150] on button "check_box_outline_blank Grid" at bounding box center [490, 152] width 31 height 33
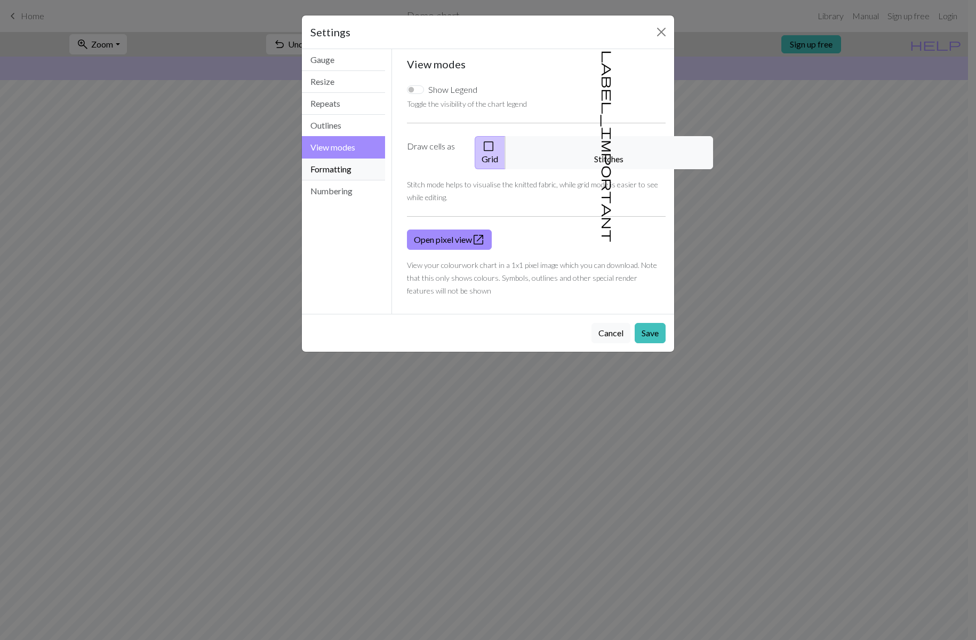
click at [328, 174] on button "Formatting" at bounding box center [343, 169] width 83 height 22
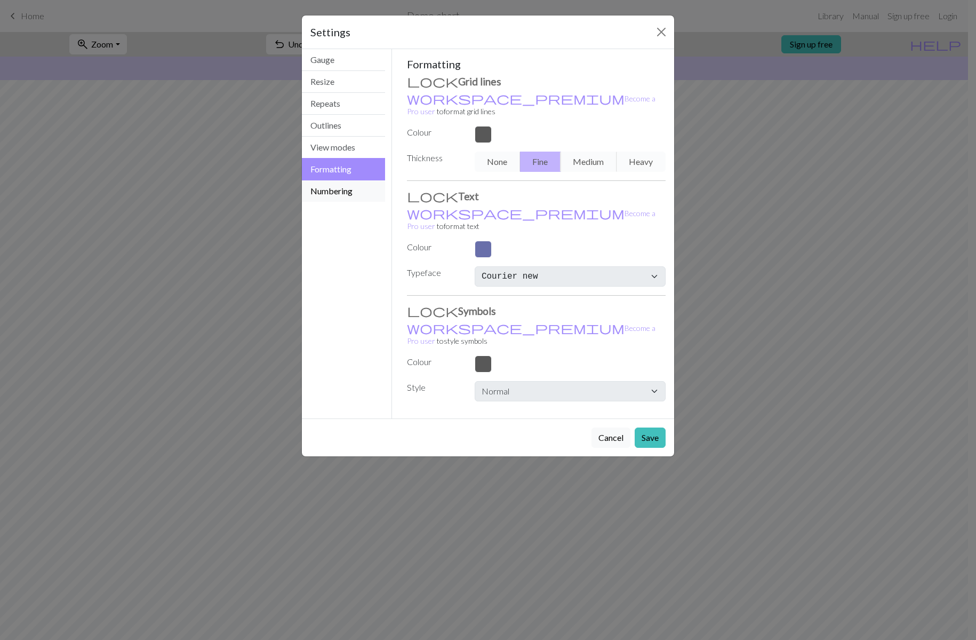
click at [347, 197] on button "Numbering" at bounding box center [343, 190] width 83 height 21
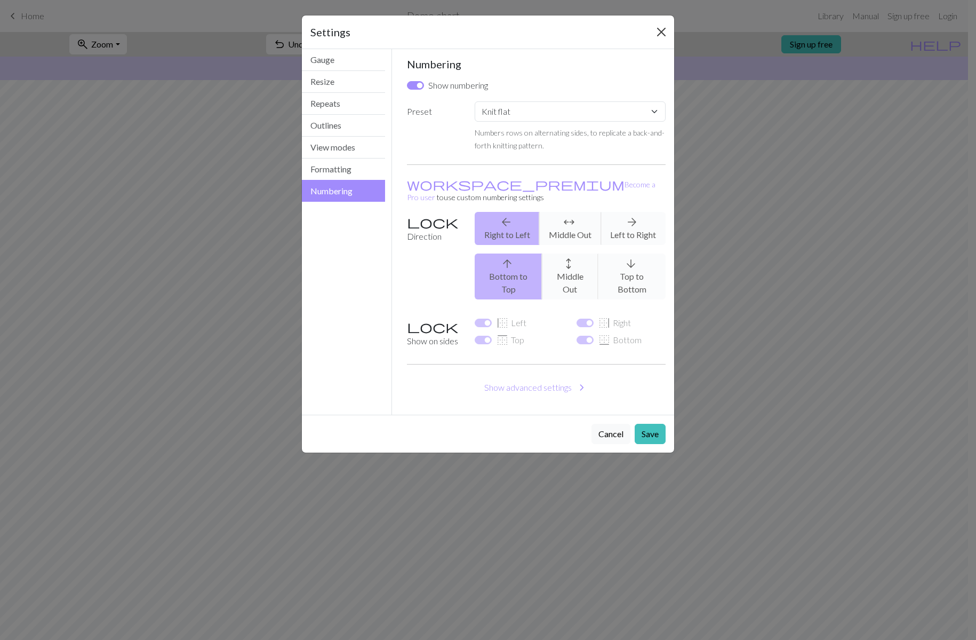
click at [663, 26] on button "Close" at bounding box center [661, 31] width 17 height 17
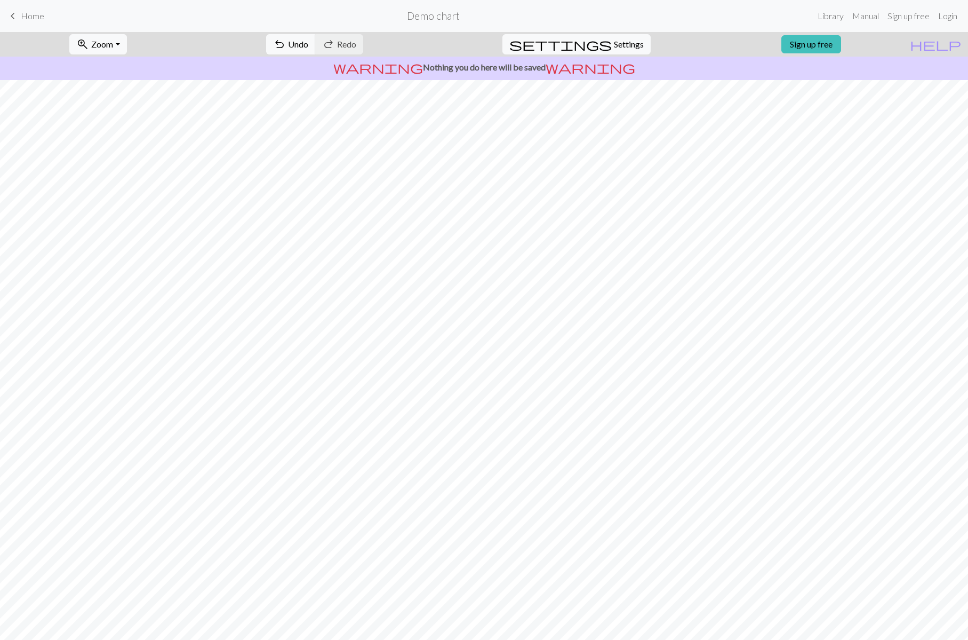
click at [38, 17] on span "Home" at bounding box center [32, 16] width 23 height 10
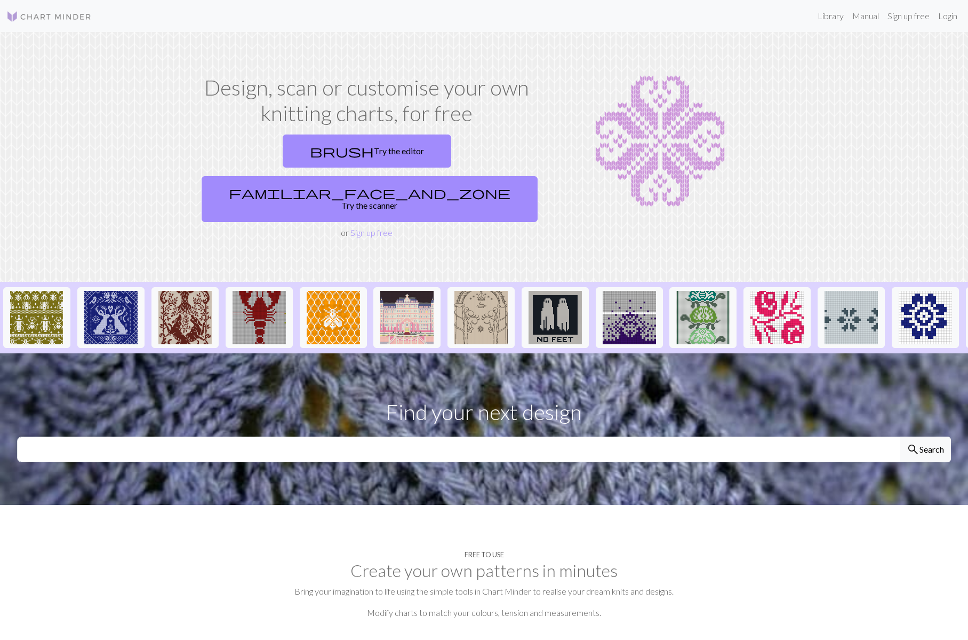
scroll to position [276, 0]
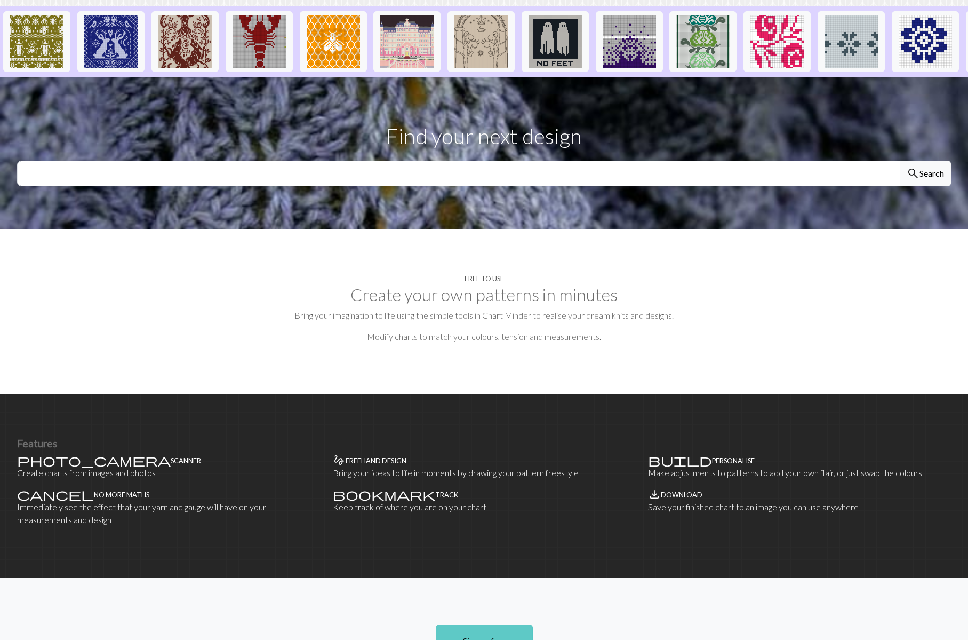
click at [493, 624] on link "Sign up free" at bounding box center [484, 640] width 97 height 33
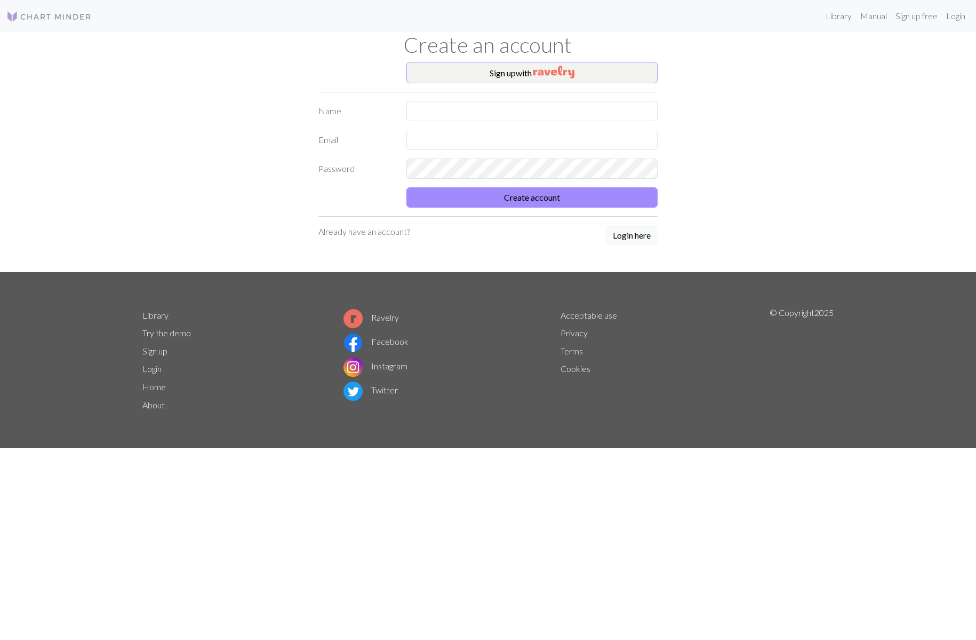
click at [511, 77] on button "Sign up with" at bounding box center [531, 72] width 251 height 21
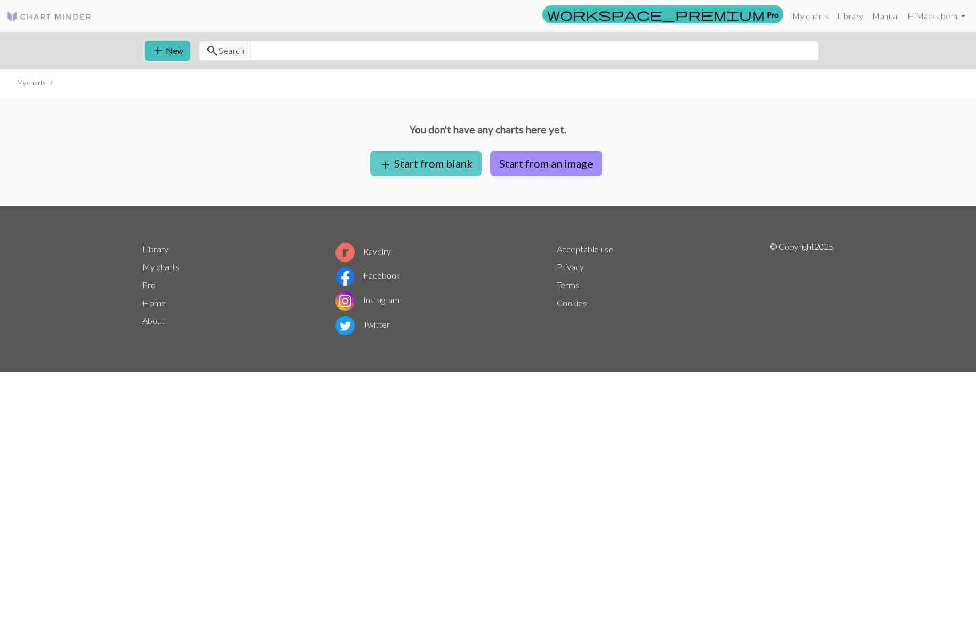
click at [452, 157] on button "add Start from blank" at bounding box center [425, 163] width 111 height 26
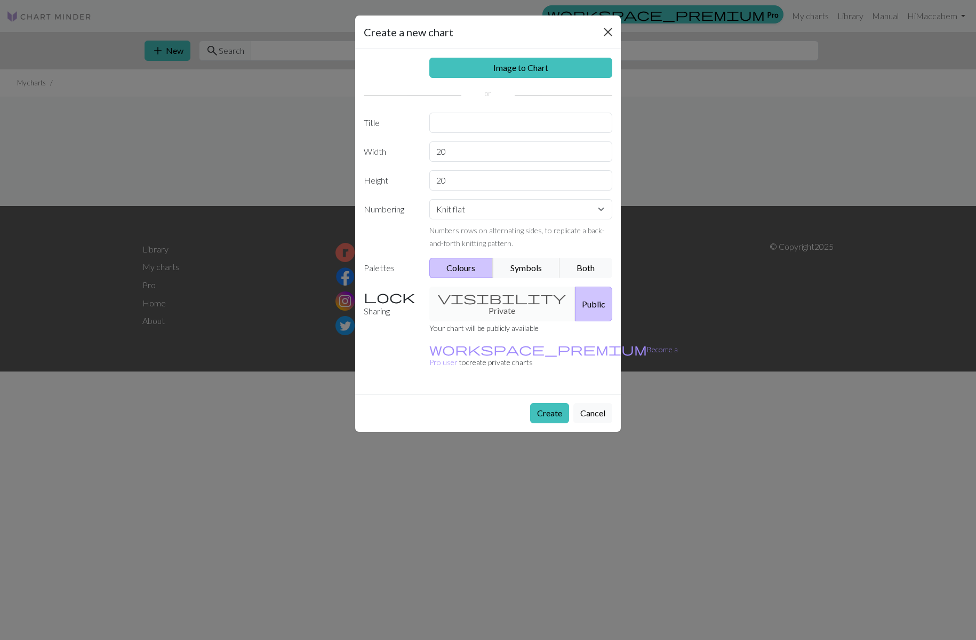
click at [603, 29] on button "Close" at bounding box center [608, 31] width 17 height 17
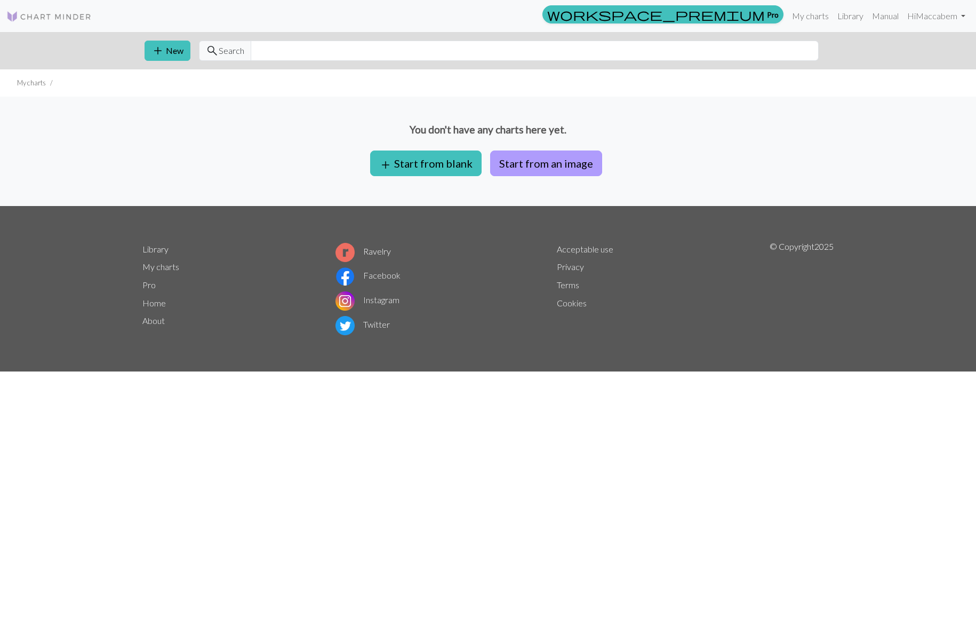
click at [532, 162] on button "Start from an image" at bounding box center [546, 163] width 112 height 26
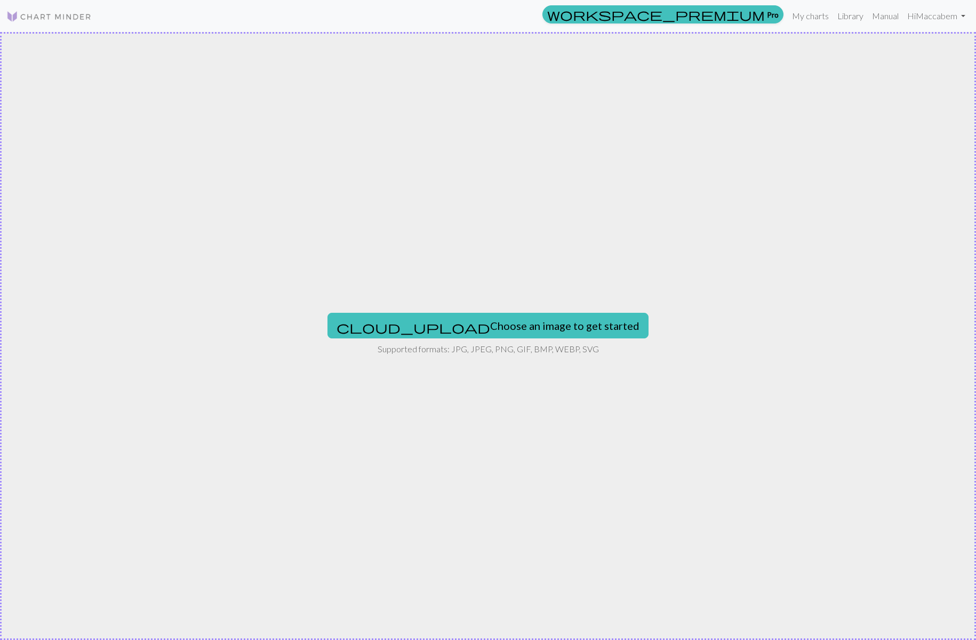
click at [499, 324] on button "cloud_upload Choose an image to get started" at bounding box center [488, 326] width 321 height 26
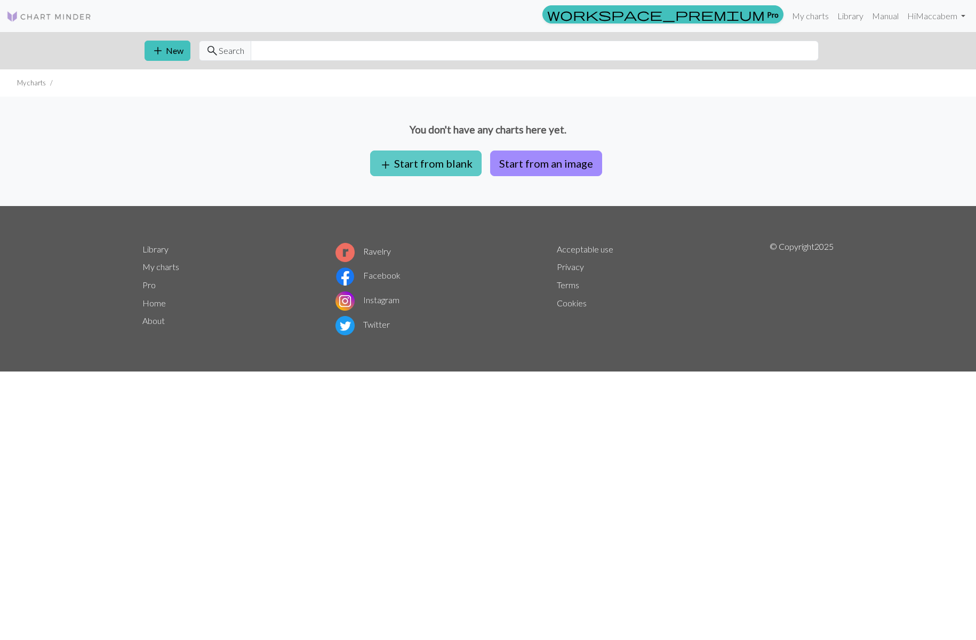
click at [419, 165] on button "add Start from blank" at bounding box center [425, 163] width 111 height 26
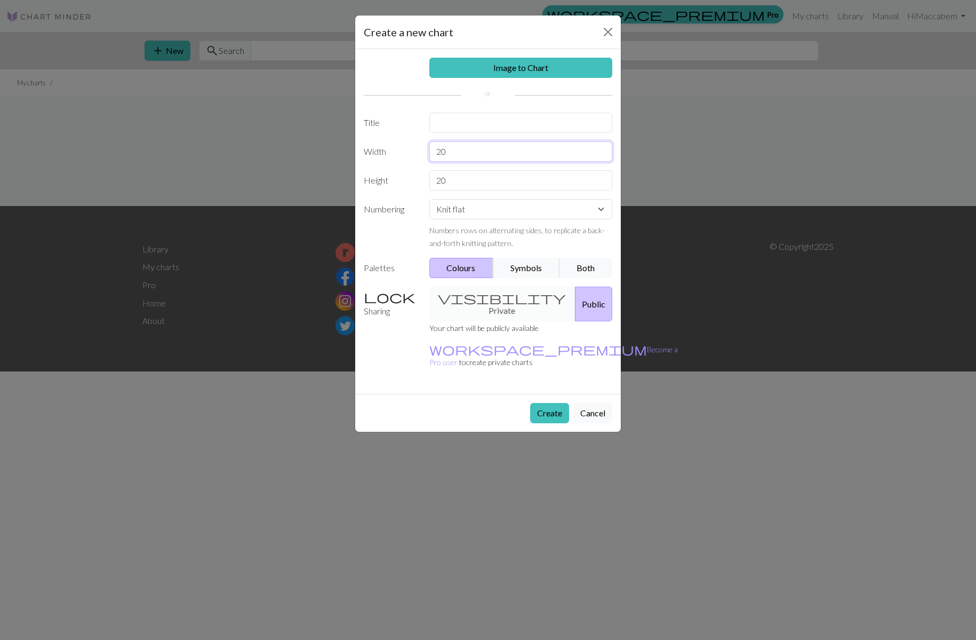
click at [473, 156] on input "20" at bounding box center [521, 151] width 184 height 20
drag, startPoint x: 466, startPoint y: 151, endPoint x: 416, endPoint y: 156, distance: 50.4
click at [416, 156] on div "Width 20" at bounding box center [487, 151] width 261 height 20
type input "60"
drag, startPoint x: 451, startPoint y: 177, endPoint x: 431, endPoint y: 178, distance: 19.7
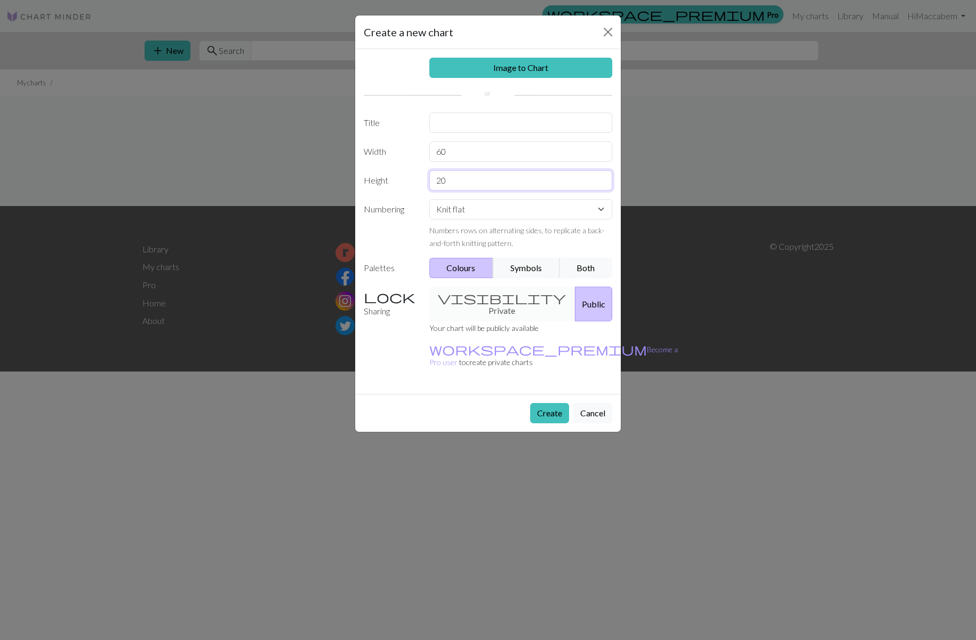
click at [431, 178] on input "20" at bounding box center [521, 180] width 184 height 20
type input "60"
click at [553, 403] on button "Create" at bounding box center [549, 413] width 39 height 20
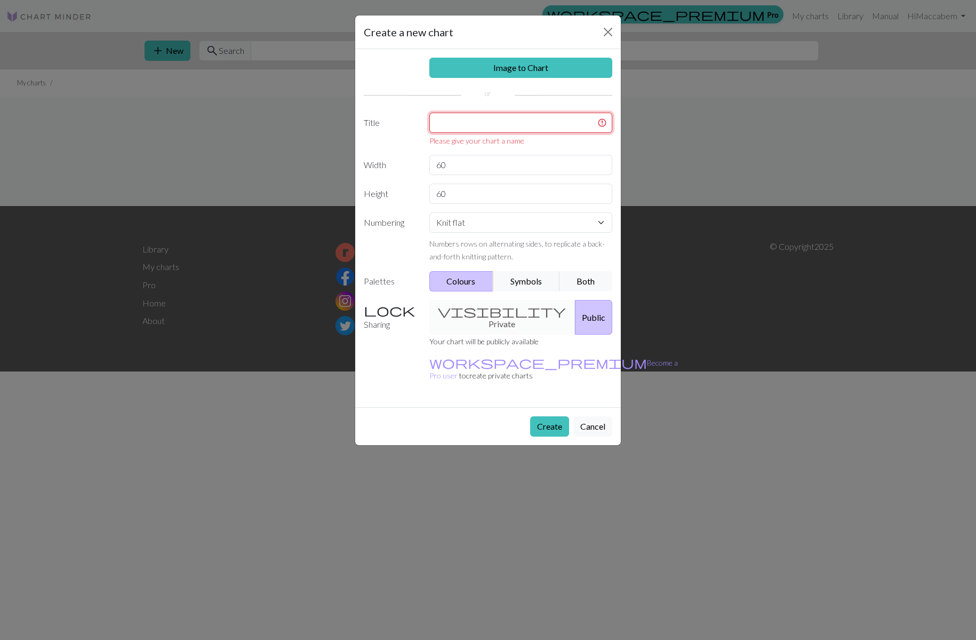
click at [514, 131] on input "text" at bounding box center [521, 123] width 184 height 20
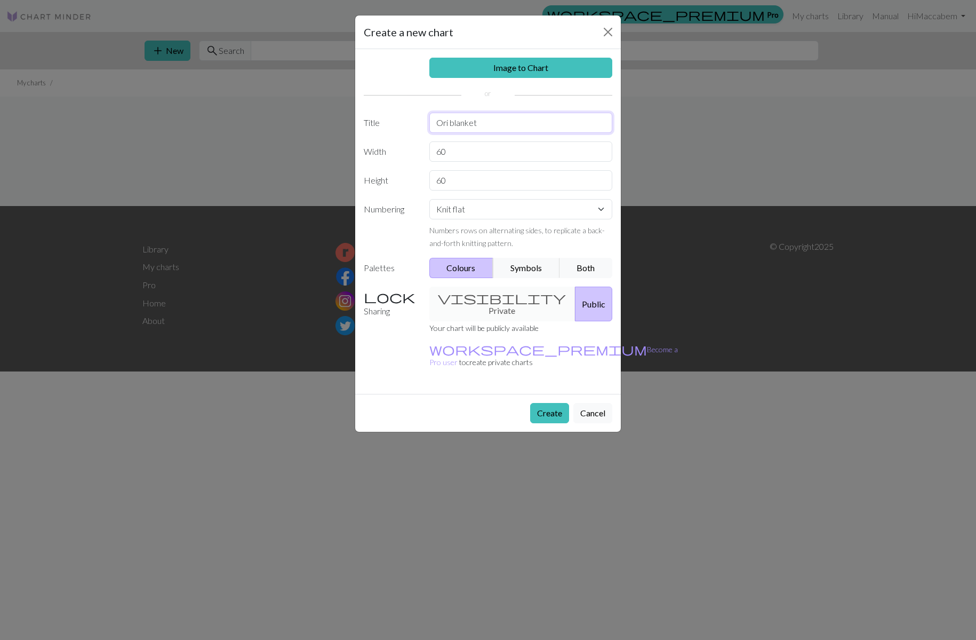
type input "Ori blanket"
click at [556, 403] on button "Create" at bounding box center [549, 413] width 39 height 20
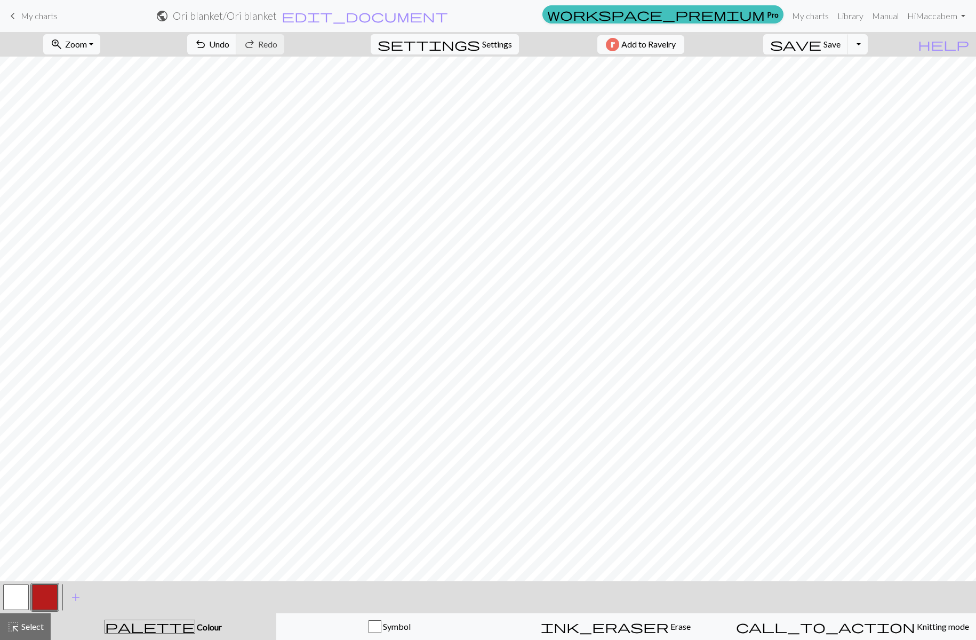
click at [44, 596] on button "button" at bounding box center [45, 597] width 26 height 26
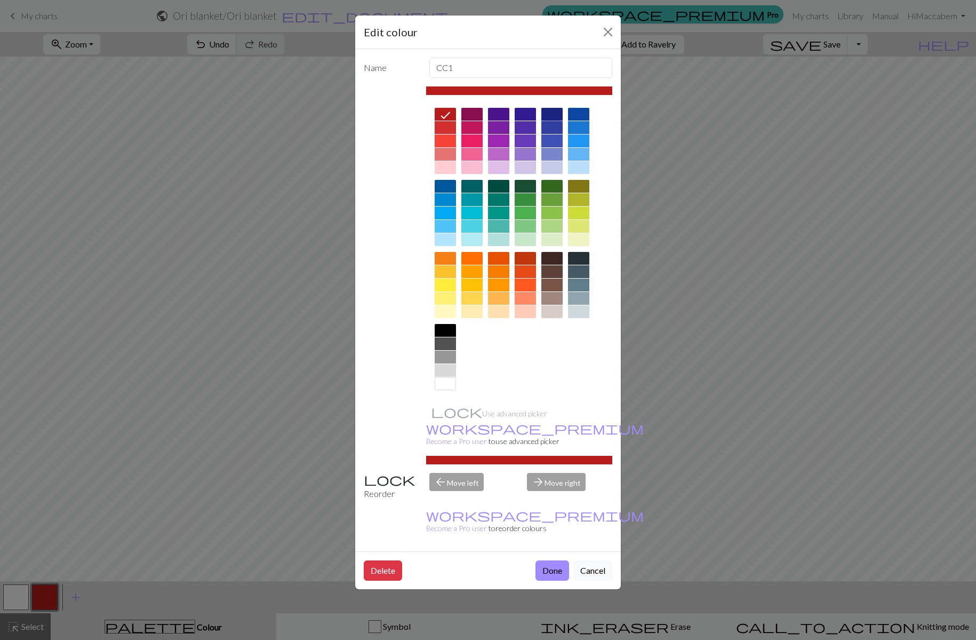
click at [556, 112] on div at bounding box center [551, 114] width 21 height 13
click at [546, 123] on div at bounding box center [551, 127] width 21 height 13
click at [555, 473] on div "arrow_forward Move right" at bounding box center [570, 486] width 98 height 27
click at [556, 560] on button "Done" at bounding box center [553, 570] width 34 height 20
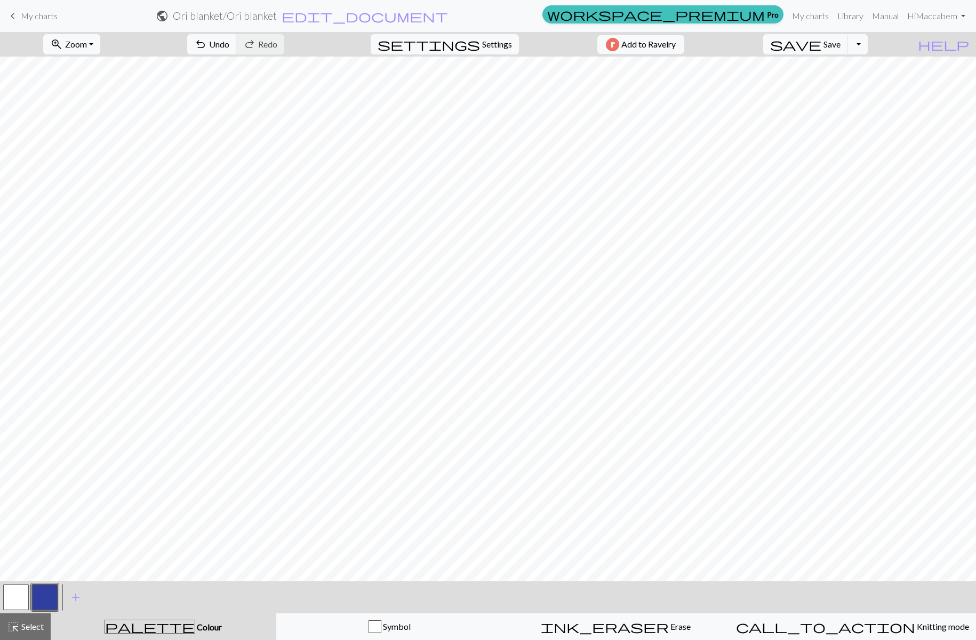
click at [195, 623] on span "Colour" at bounding box center [208, 626] width 27 height 10
click at [52, 600] on button "button" at bounding box center [45, 597] width 26 height 26
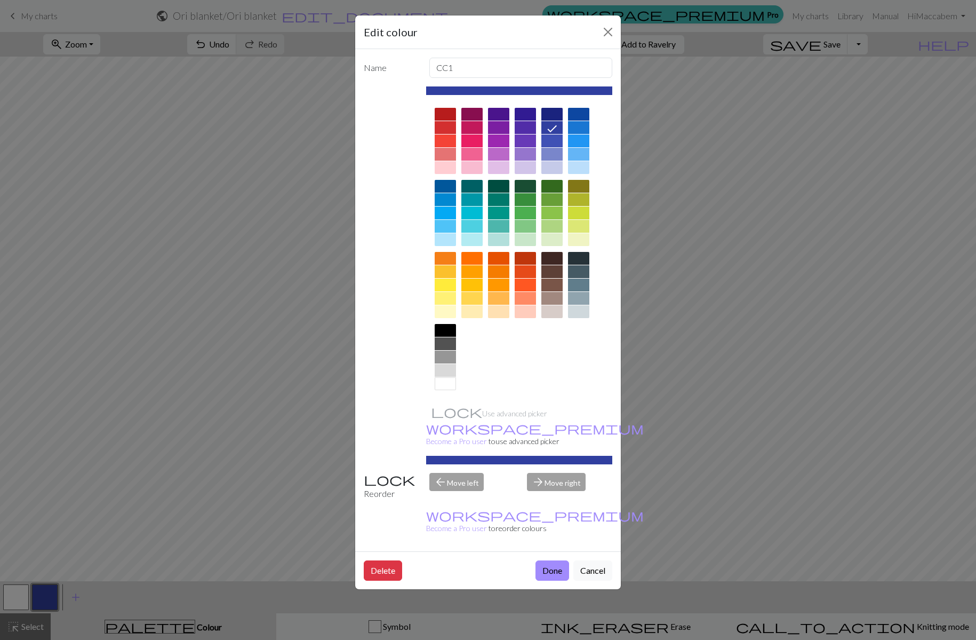
click at [528, 151] on div at bounding box center [525, 154] width 21 height 13
click at [550, 560] on button "Done" at bounding box center [553, 570] width 34 height 20
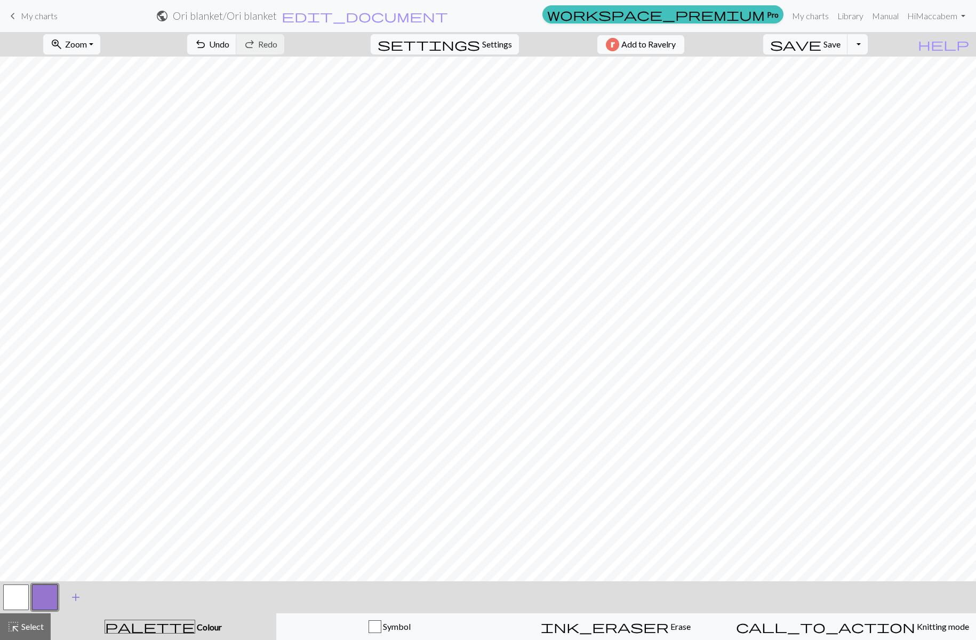
click at [76, 600] on span "add" at bounding box center [75, 596] width 13 height 15
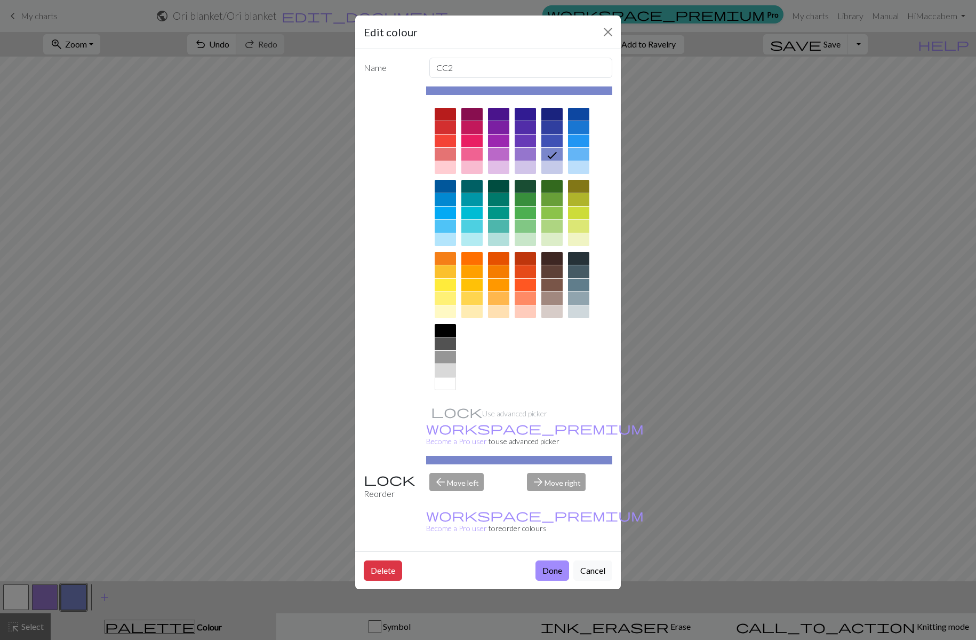
click at [577, 134] on div at bounding box center [578, 144] width 21 height 72
click at [579, 153] on div at bounding box center [578, 154] width 21 height 13
click at [544, 560] on button "Done" at bounding box center [553, 570] width 34 height 20
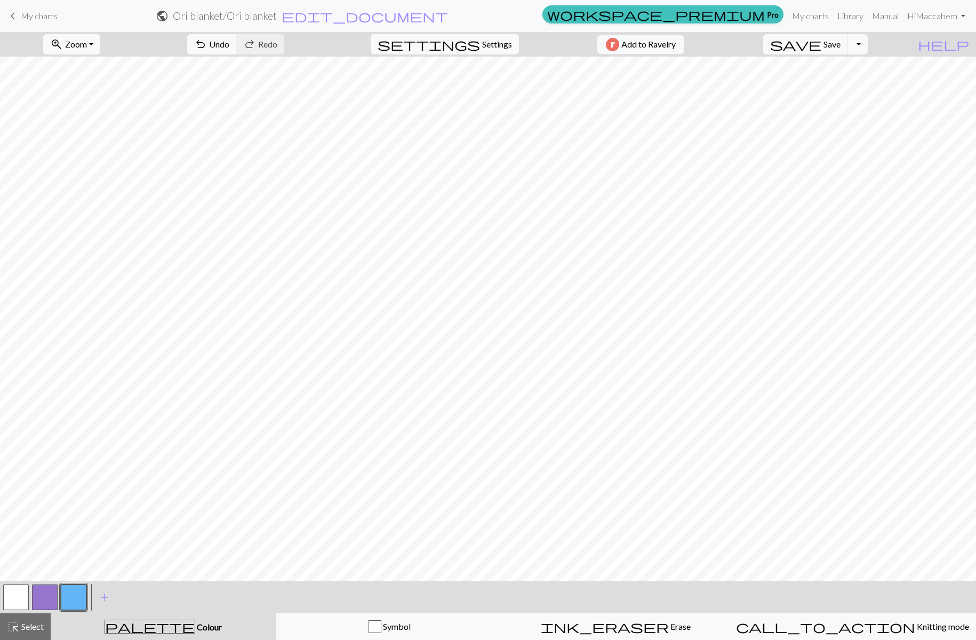
click at [23, 596] on button "button" at bounding box center [16, 597] width 26 height 26
click at [99, 595] on span "add" at bounding box center [104, 596] width 13 height 15
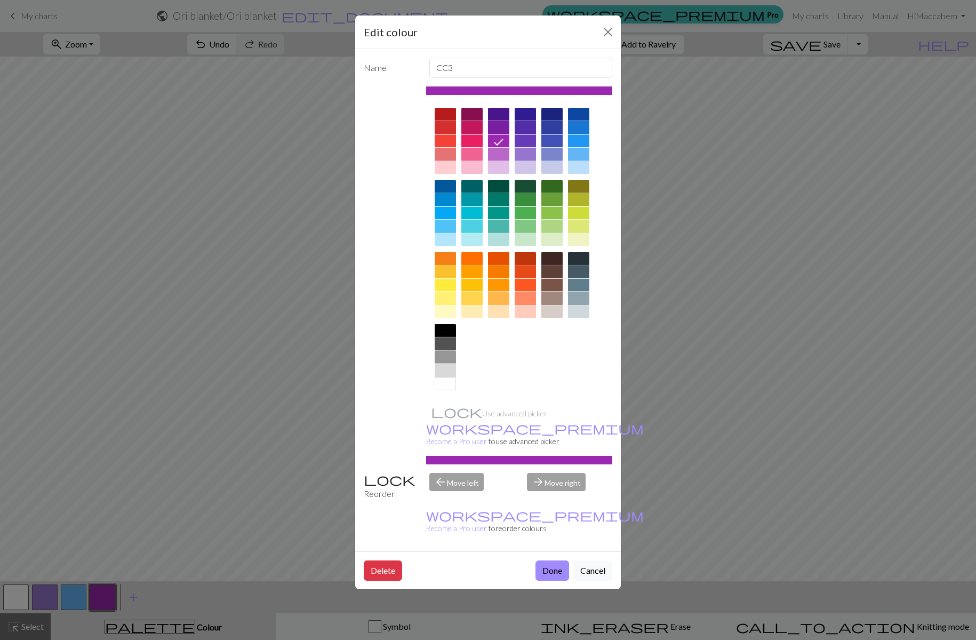
click at [448, 349] on div at bounding box center [445, 343] width 21 height 13
click at [540, 560] on button "Done" at bounding box center [553, 570] width 34 height 20
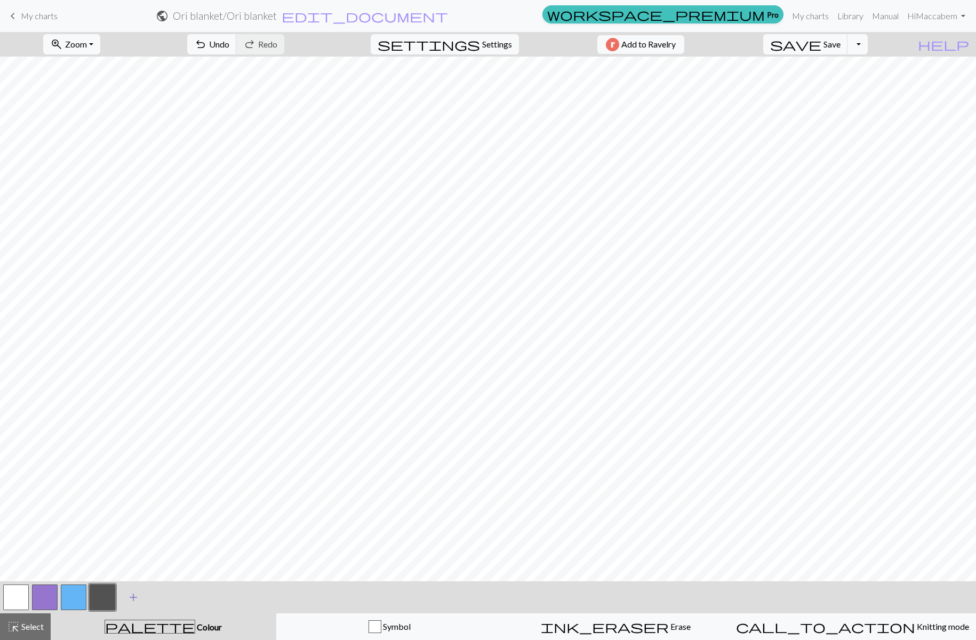
click at [132, 595] on span "add" at bounding box center [133, 596] width 13 height 15
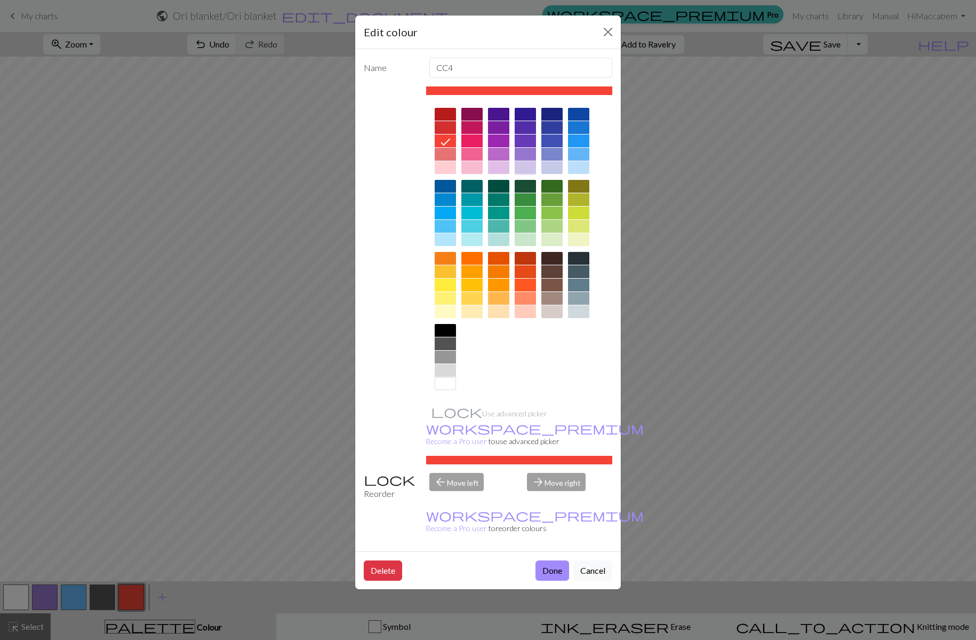
click at [524, 166] on div at bounding box center [525, 167] width 21 height 13
click at [554, 560] on button "Done" at bounding box center [553, 570] width 34 height 20
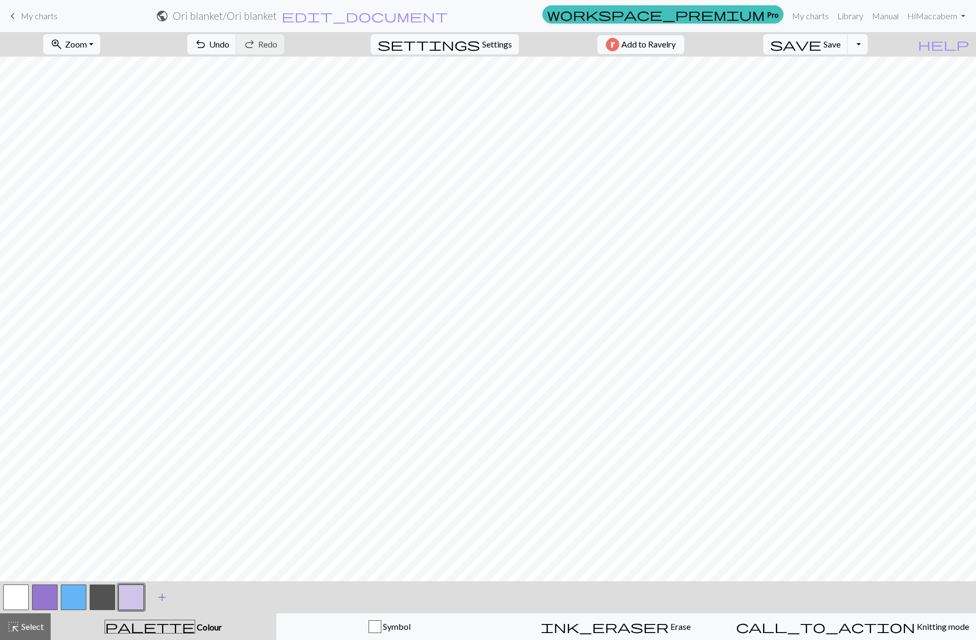
click at [156, 596] on span "add" at bounding box center [162, 596] width 13 height 15
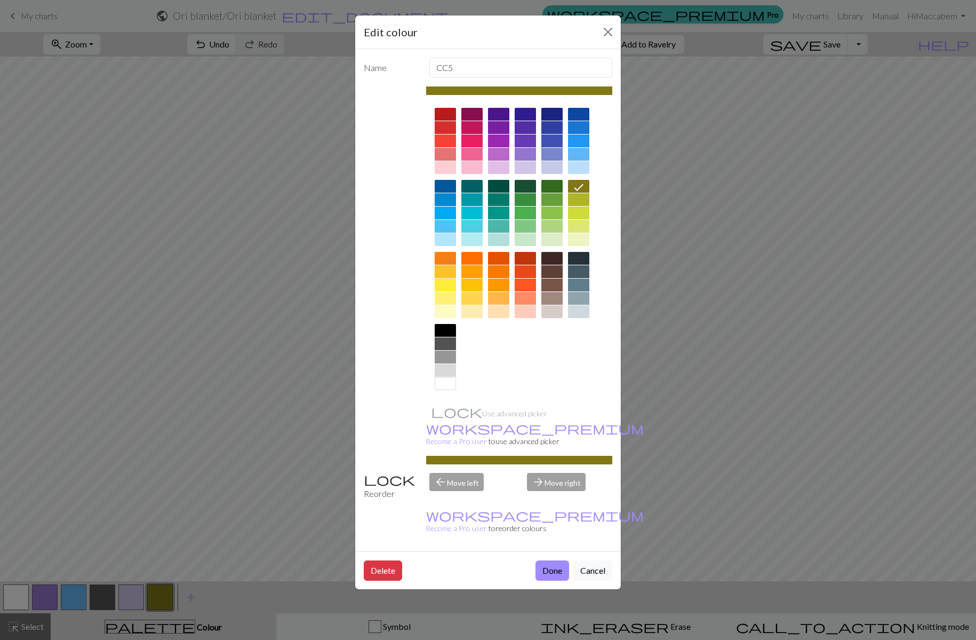
click at [582, 114] on div at bounding box center [578, 114] width 21 height 13
click at [545, 560] on button "Done" at bounding box center [553, 570] width 34 height 20
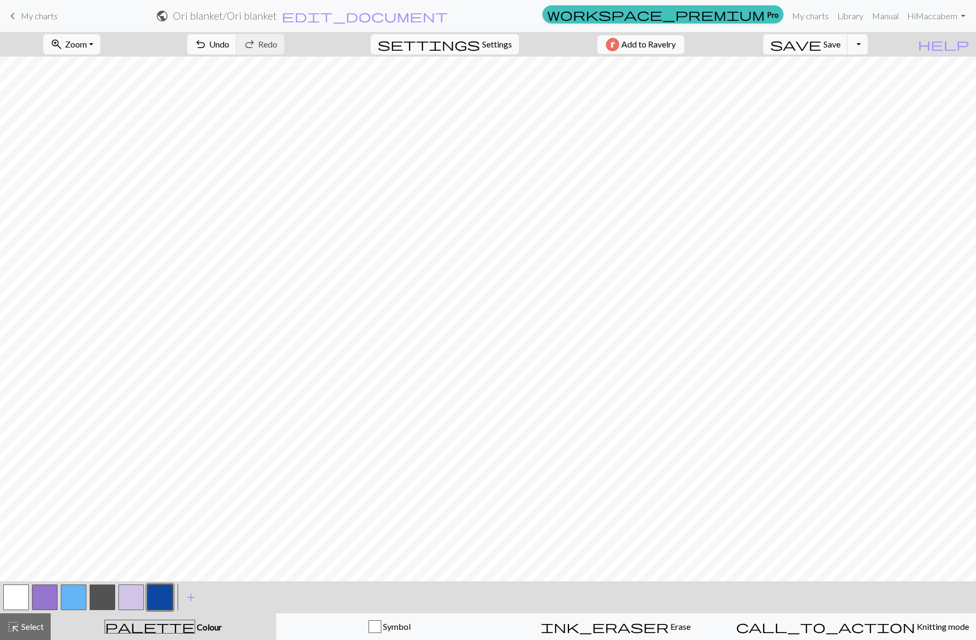
click at [94, 596] on button "button" at bounding box center [103, 597] width 26 height 26
click at [187, 593] on span "add" at bounding box center [191, 596] width 13 height 15
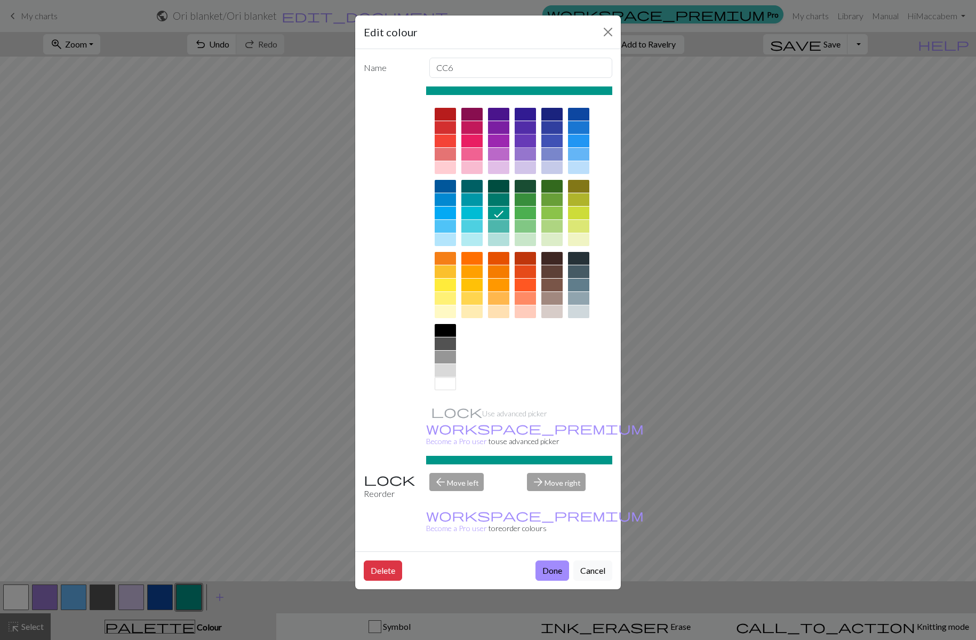
click at [526, 142] on div at bounding box center [525, 140] width 21 height 13
click at [562, 560] on button "Done" at bounding box center [553, 570] width 34 height 20
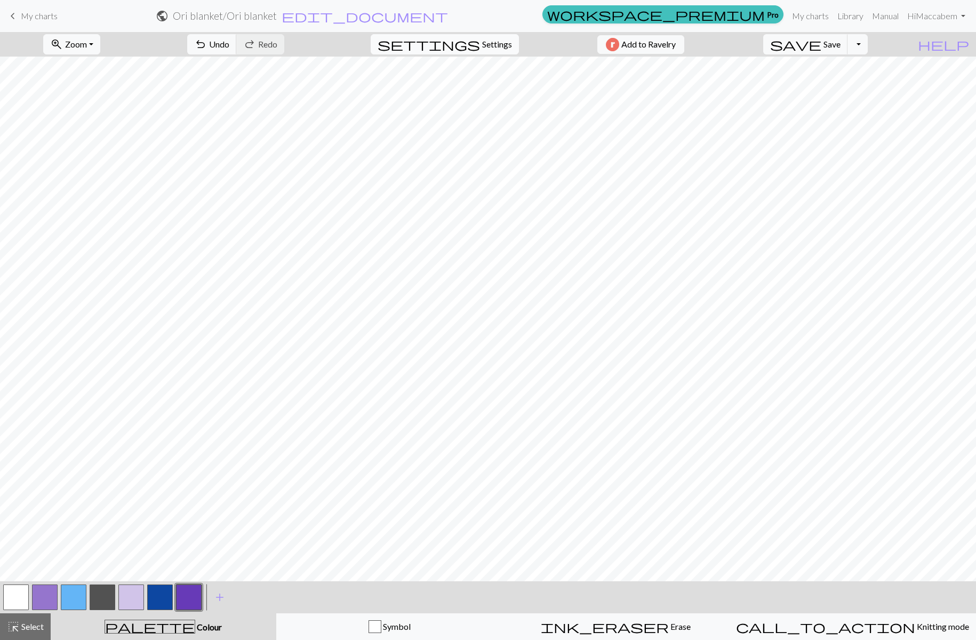
click at [499, 51] on button "settings Settings" at bounding box center [445, 44] width 148 height 20
select select "aran"
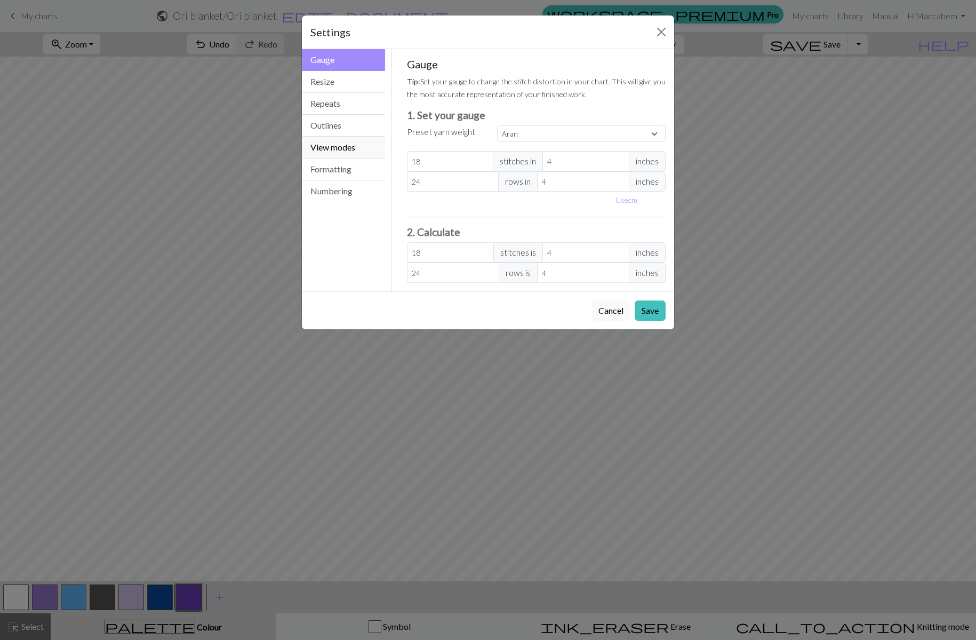
click at [348, 155] on button "View modes" at bounding box center [343, 148] width 83 height 22
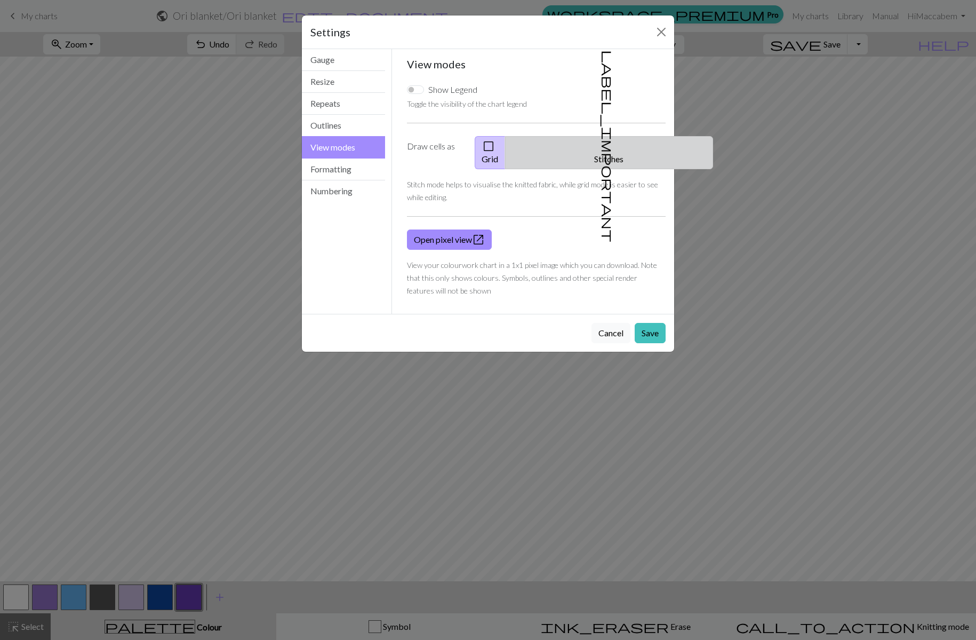
click at [616, 145] on button "label_important Stitches" at bounding box center [609, 152] width 208 height 33
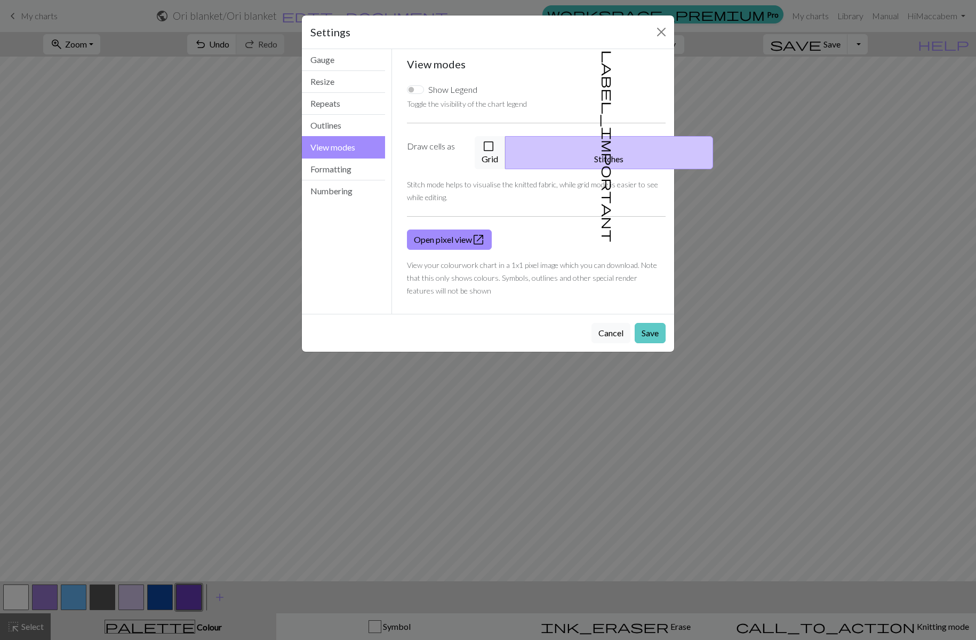
click at [652, 323] on button "Save" at bounding box center [650, 333] width 31 height 20
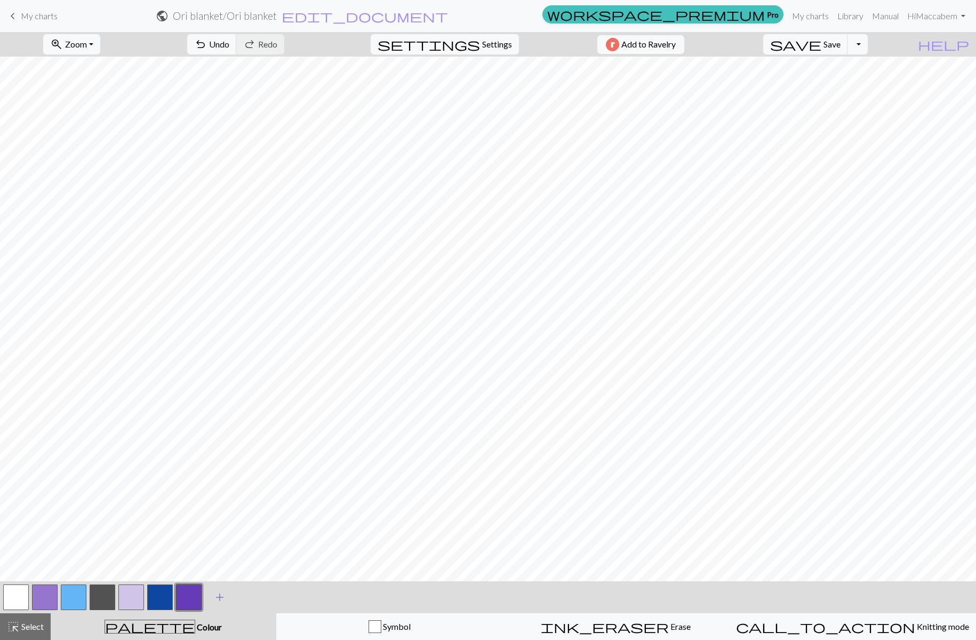
click at [218, 595] on span "add" at bounding box center [219, 596] width 13 height 15
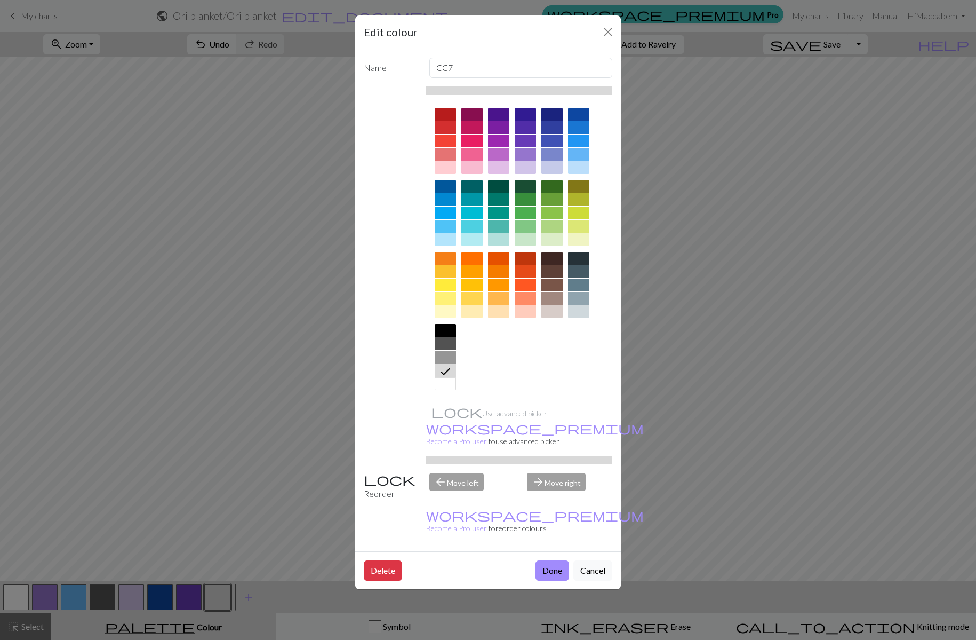
click at [554, 154] on div at bounding box center [551, 154] width 21 height 13
click at [553, 560] on button "Done" at bounding box center [553, 570] width 34 height 20
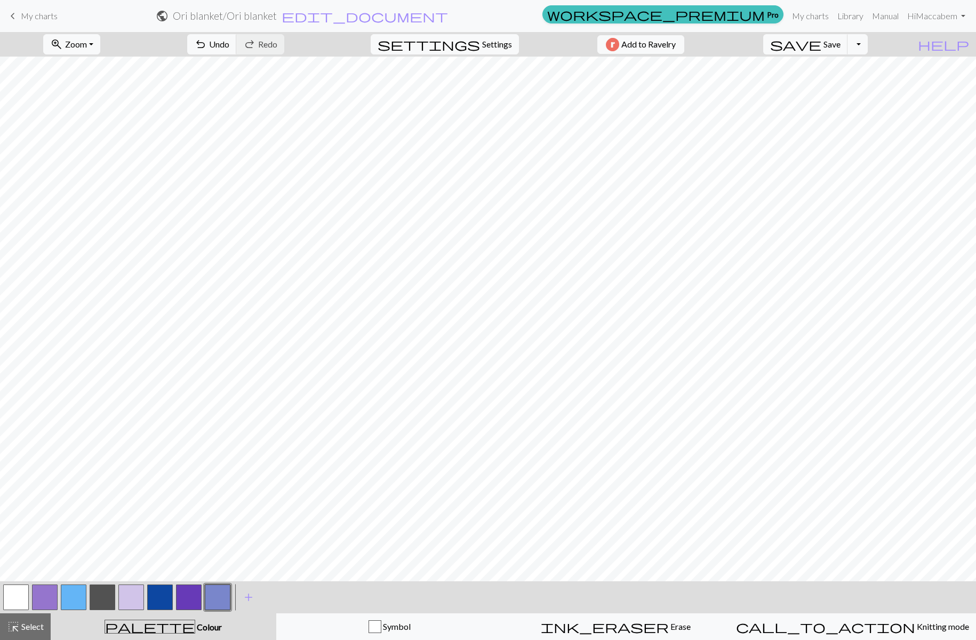
click at [189, 593] on button "button" at bounding box center [189, 597] width 26 height 26
